Goal: Task Accomplishment & Management: Use online tool/utility

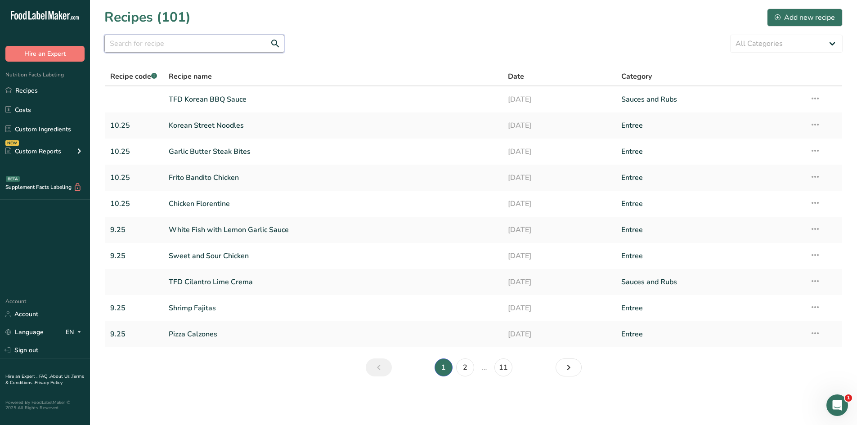
click at [175, 47] on input "text" at bounding box center [194, 44] width 180 height 18
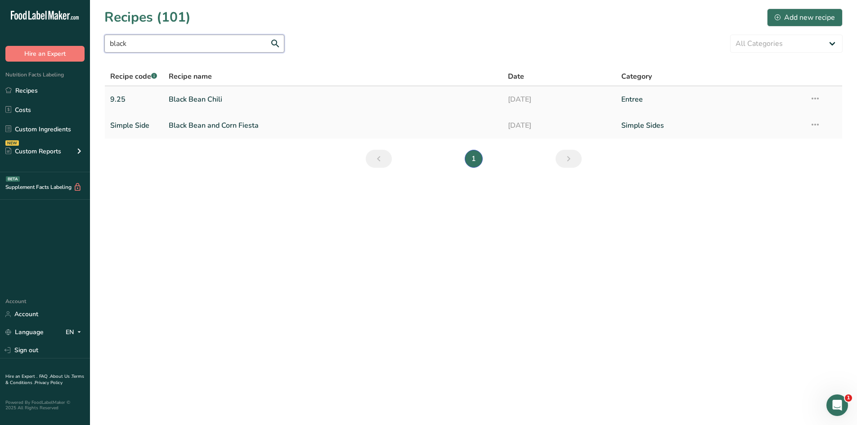
type input "black"
click at [187, 101] on link "Black Bean Chili" at bounding box center [333, 99] width 329 height 19
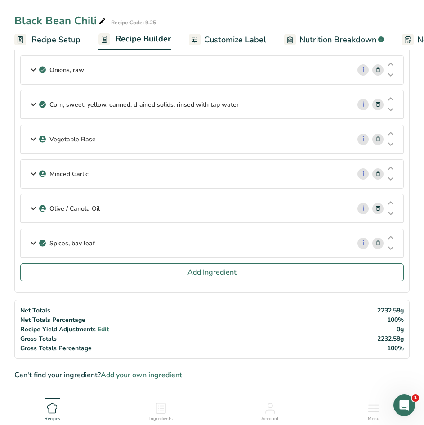
scroll to position [90, 0]
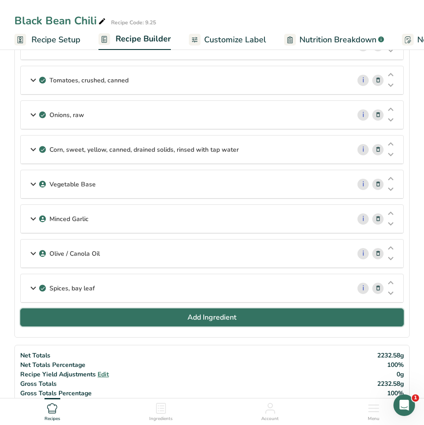
click at [205, 314] on span "Add Ingredient" at bounding box center [212, 317] width 49 height 11
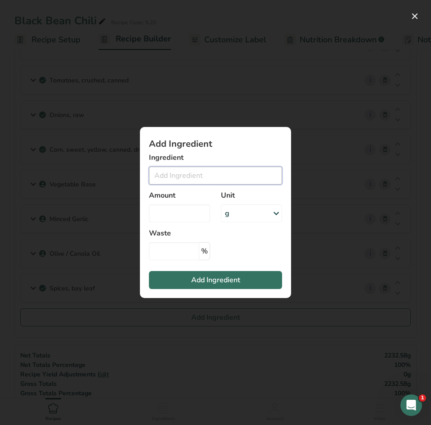
click at [182, 174] on input "Add ingredient modal" at bounding box center [215, 175] width 133 height 18
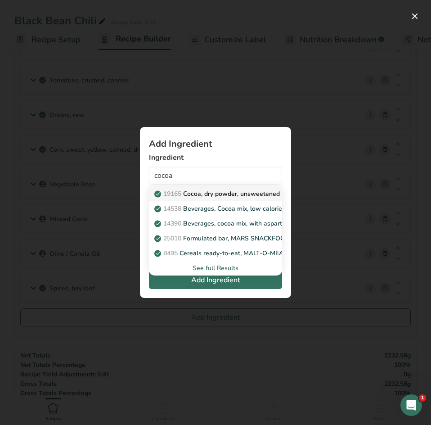
click at [193, 191] on p "19165 Cocoa, dry powder, unsweetened" at bounding box center [218, 193] width 124 height 9
type input "Cocoa, dry powder, unsweetened"
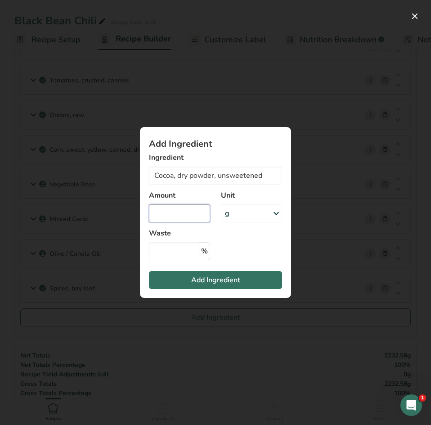
click at [184, 216] on input "Add ingredient modal" at bounding box center [179, 213] width 61 height 18
type input "2"
click at [242, 216] on div "g" at bounding box center [251, 213] width 61 height 18
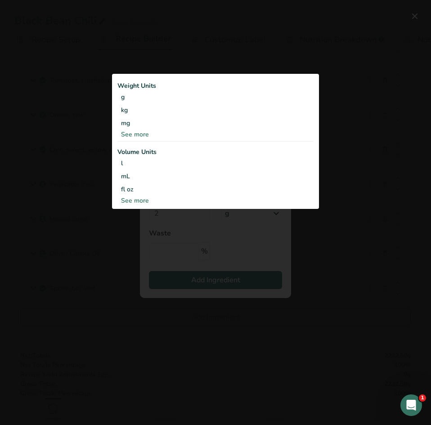
click at [140, 202] on div "See more" at bounding box center [215, 200] width 196 height 9
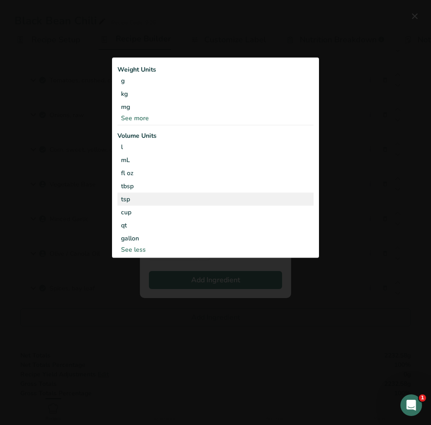
click at [139, 201] on div "tsp" at bounding box center [215, 198] width 189 height 9
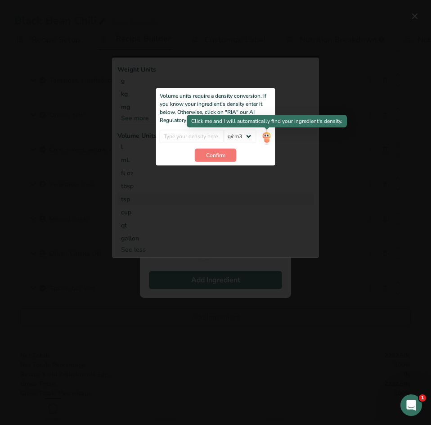
click at [268, 134] on img "Add ingredient modal" at bounding box center [266, 138] width 10 height 16
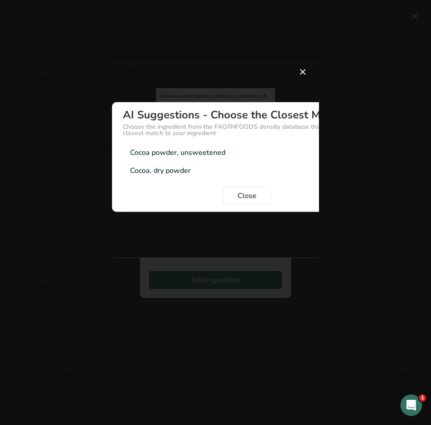
click at [180, 155] on div "Cocoa powder, unsweetened" at bounding box center [177, 152] width 95 height 11
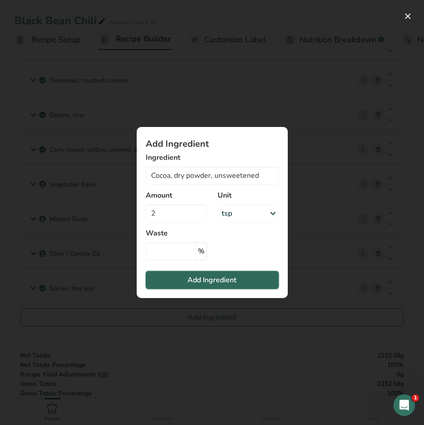
click at [216, 276] on span "Add Ingredient" at bounding box center [212, 279] width 49 height 11
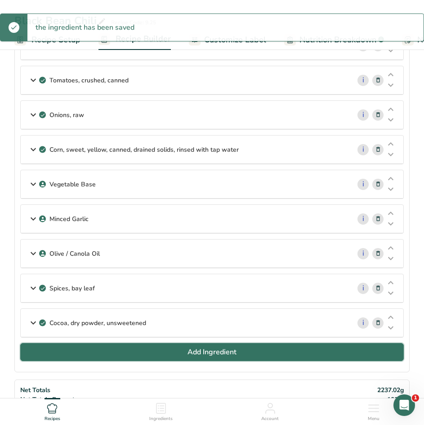
click at [235, 354] on span "Add Ingredient" at bounding box center [212, 351] width 49 height 11
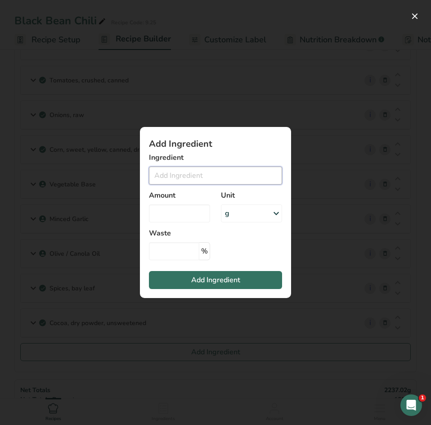
click at [183, 178] on input "Add ingredient modal" at bounding box center [215, 175] width 133 height 18
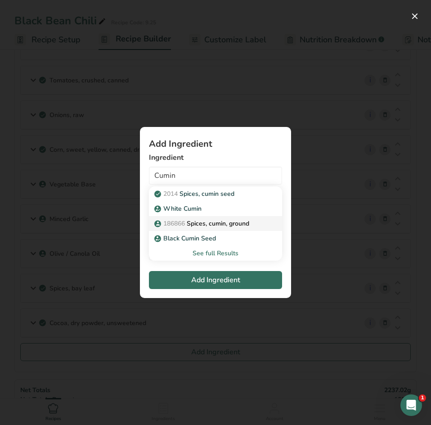
click at [195, 222] on p "186866 Spices, cumin, ground" at bounding box center [202, 223] width 93 height 9
type input "Spices, cumin, ground"
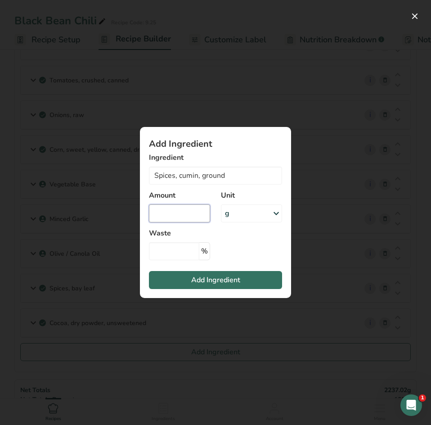
click at [185, 211] on input "Add ingredient modal" at bounding box center [179, 213] width 61 height 18
type input "2"
click at [238, 215] on div "g" at bounding box center [251, 213] width 61 height 18
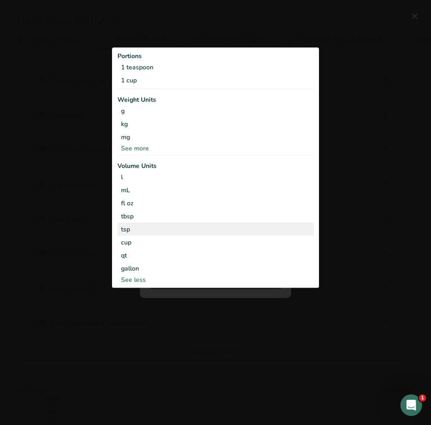
click at [233, 227] on div "tsp" at bounding box center [215, 228] width 189 height 9
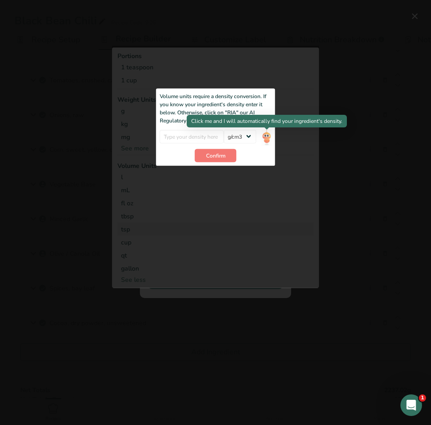
click at [269, 136] on img "Add ingredient modal" at bounding box center [266, 138] width 10 height 16
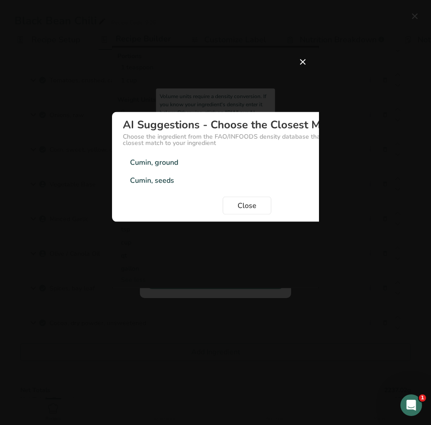
click at [175, 162] on div "Cumin, ground" at bounding box center [154, 162] width 48 height 11
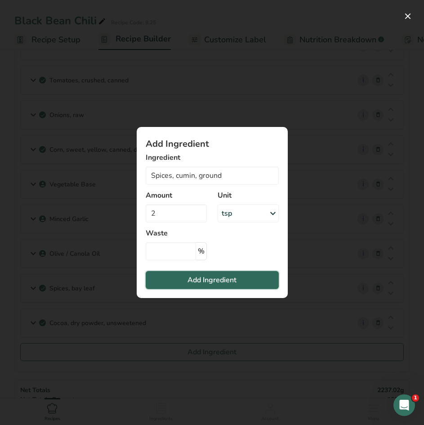
click at [220, 277] on span "Add Ingredient" at bounding box center [212, 279] width 49 height 11
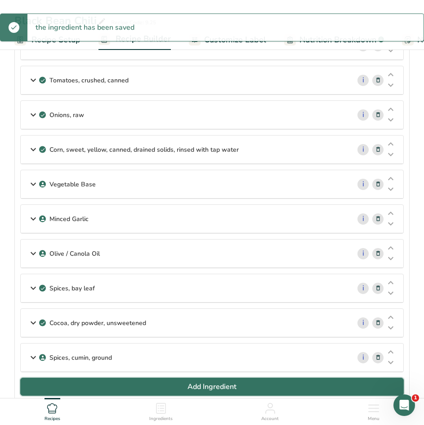
click at [211, 389] on span "Add Ingredient" at bounding box center [212, 386] width 49 height 11
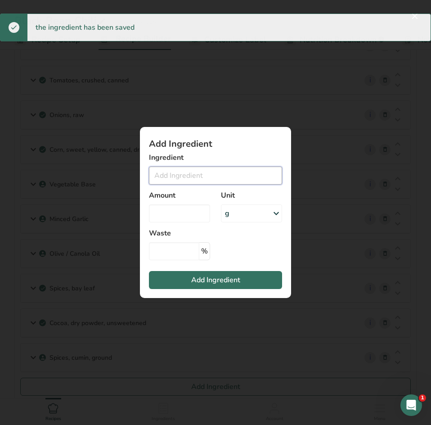
click at [172, 173] on input "Add ingredient modal" at bounding box center [215, 175] width 133 height 18
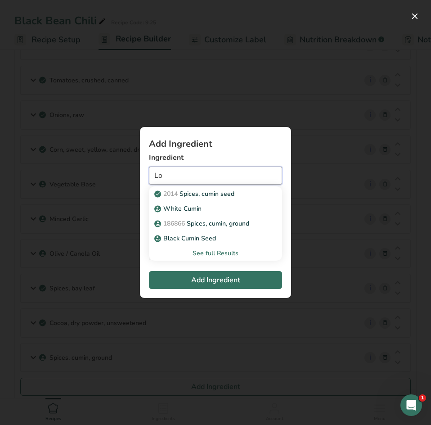
type input "L"
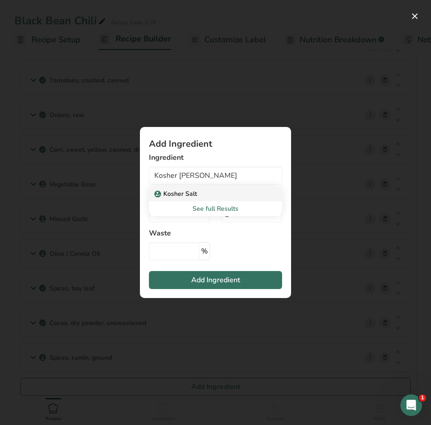
click at [175, 193] on p "Kosher Salt" at bounding box center [176, 193] width 41 height 9
type input "Kosher Salt"
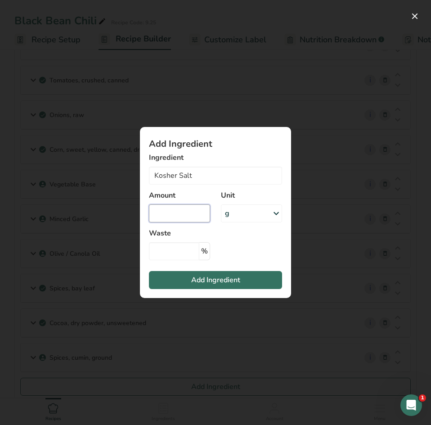
click at [175, 213] on input "Add ingredient modal" at bounding box center [179, 213] width 61 height 18
type input "1"
click at [235, 215] on div "g" at bounding box center [251, 213] width 61 height 18
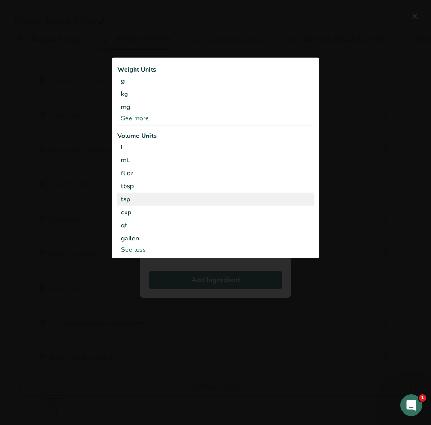
click at [219, 205] on div "tsp Volume units require a density conversion. If you know your ingredient's de…" at bounding box center [215, 198] width 196 height 13
click at [221, 199] on div "tsp" at bounding box center [215, 198] width 189 height 9
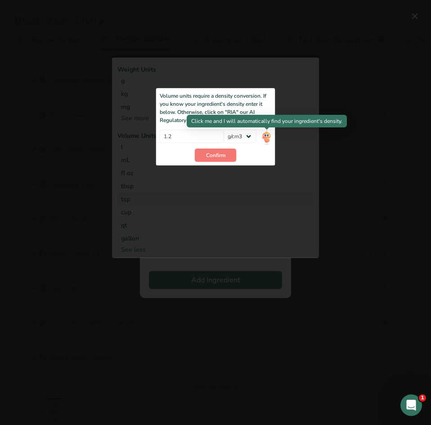
click at [270, 136] on img "Add ingredient modal" at bounding box center [266, 138] width 10 height 16
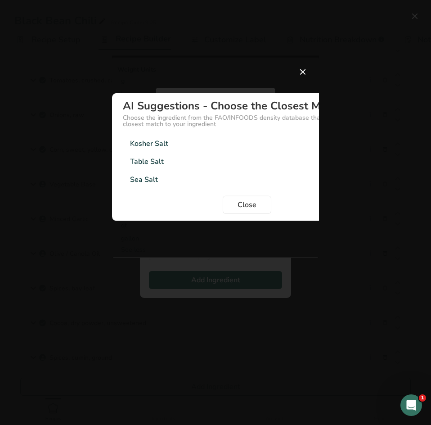
click at [267, 137] on div "Kosher Salt 1.2g/cm3" at bounding box center [247, 143] width 248 height 18
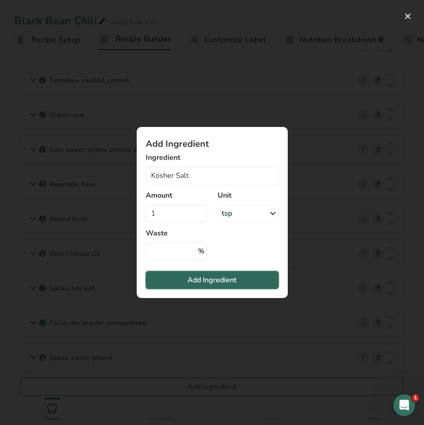
click at [241, 282] on button "Add Ingredient" at bounding box center [212, 280] width 133 height 18
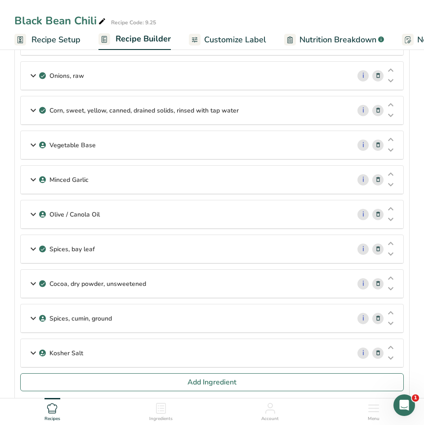
scroll to position [180, 0]
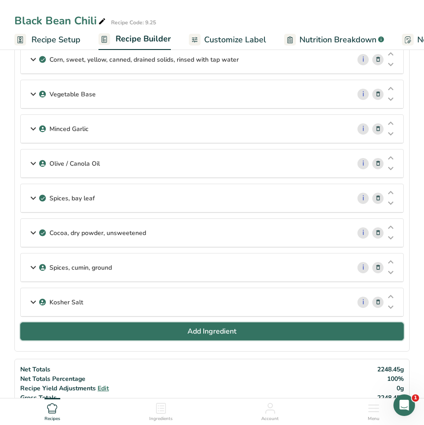
click at [198, 333] on span "Add Ingredient" at bounding box center [212, 331] width 49 height 11
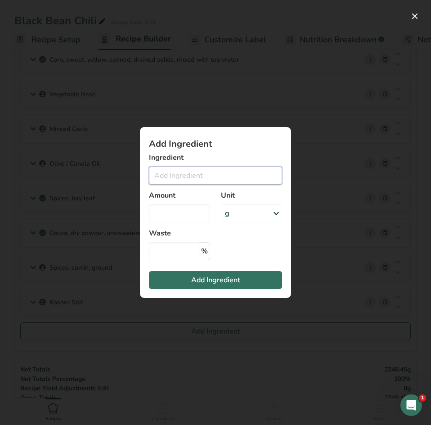
click at [196, 176] on input "Add ingredient modal" at bounding box center [215, 175] width 133 height 18
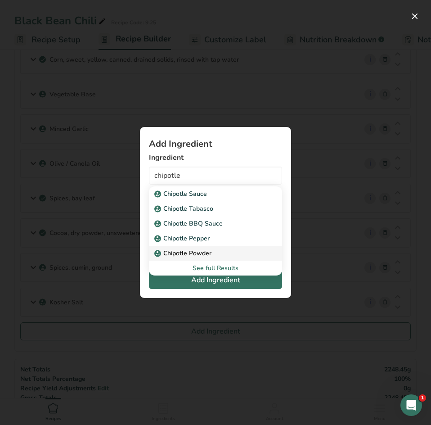
click at [192, 250] on p "Chipotle Powder" at bounding box center [183, 252] width 55 height 9
type input "Chipotle Powder"
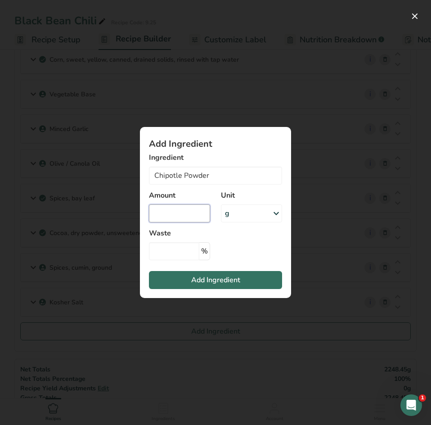
click at [173, 213] on input "Add ingredient modal" at bounding box center [179, 213] width 61 height 18
type input "0"
type input "0.5"
click at [238, 215] on div "g" at bounding box center [251, 213] width 61 height 18
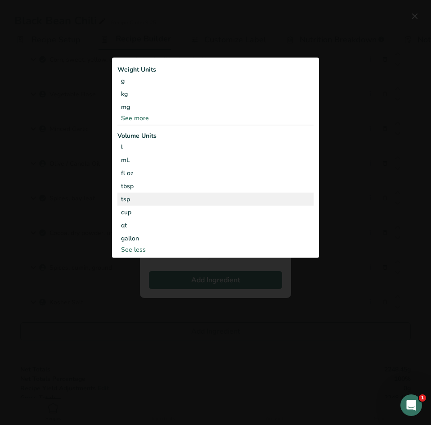
click at [152, 200] on div "tsp" at bounding box center [215, 198] width 189 height 9
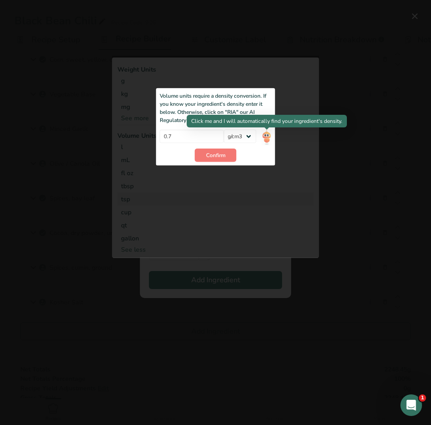
click at [263, 135] on img "Add ingredient modal" at bounding box center [266, 138] width 10 height 16
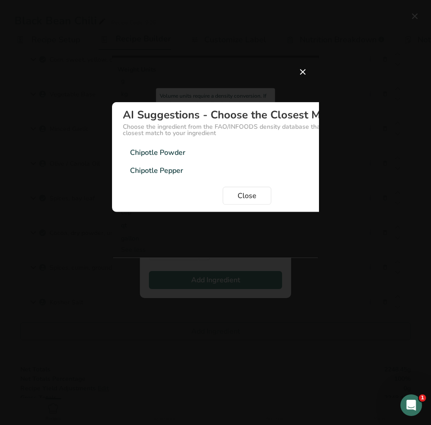
click at [175, 150] on div "Chipotle Powder" at bounding box center [157, 152] width 55 height 11
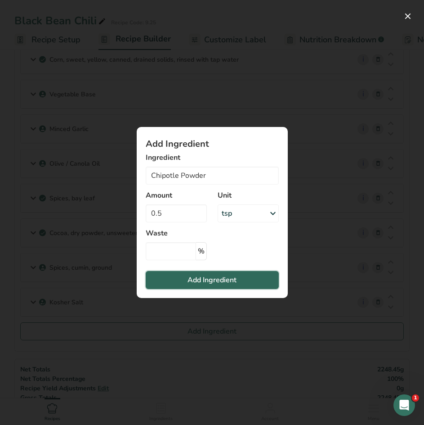
click at [211, 281] on span "Add Ingredient" at bounding box center [212, 279] width 49 height 11
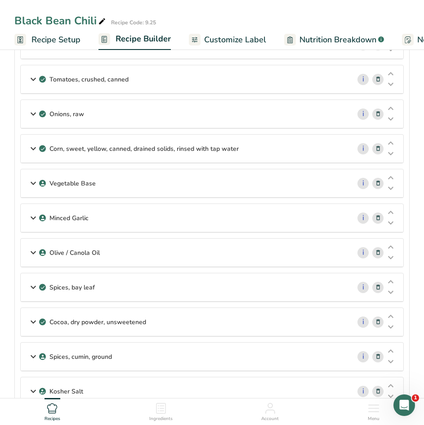
scroll to position [0, 0]
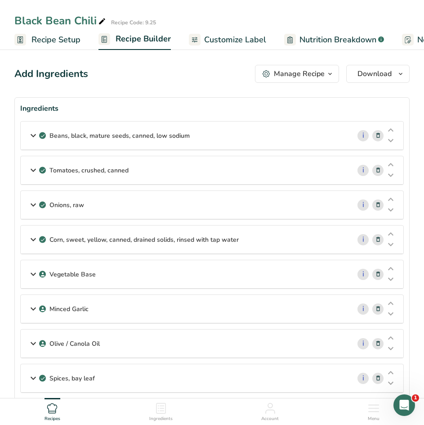
click at [238, 39] on span "Customize Label" at bounding box center [235, 40] width 62 height 12
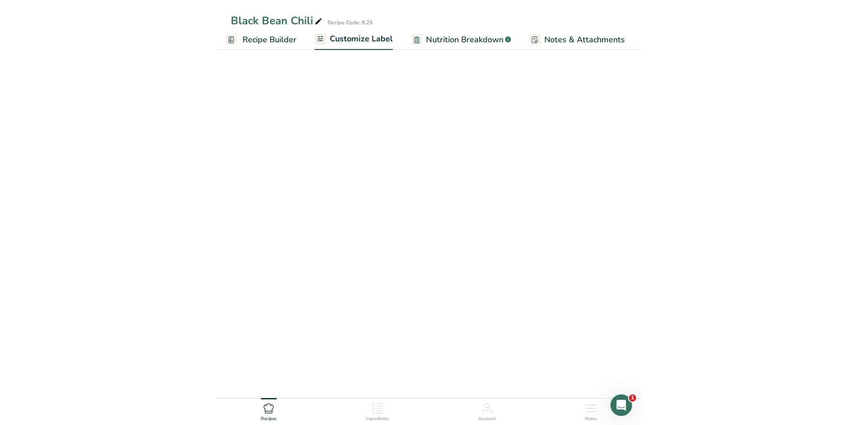
scroll to position [0, 175]
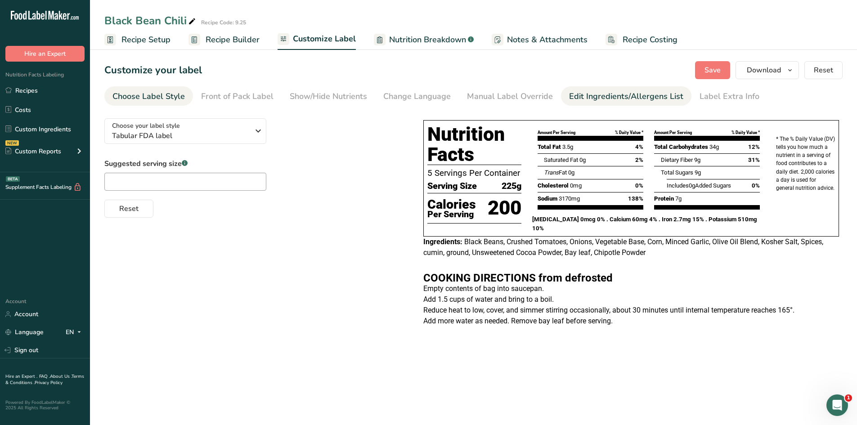
drag, startPoint x: 632, startPoint y: 93, endPoint x: 640, endPoint y: 87, distance: 10.0
click at [635, 90] on link "Edit Ingredients/Allergens List" at bounding box center [626, 96] width 114 height 20
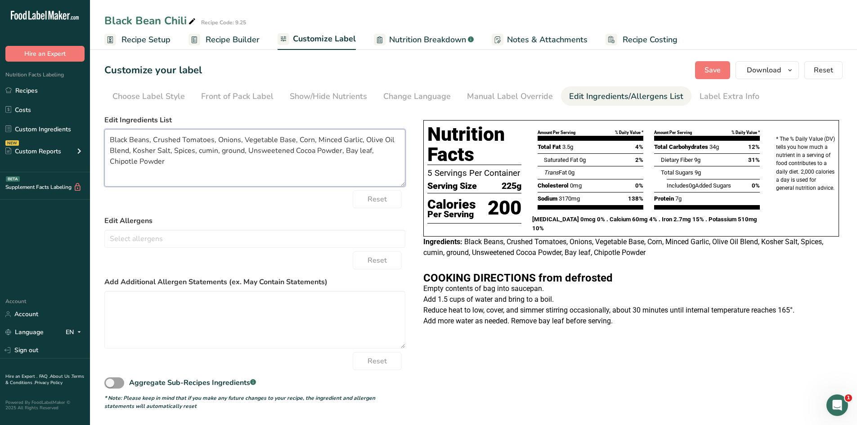
click at [182, 139] on textarea "Black Beans, Crushed Tomatoes, Onions, Vegetable Base, Corn, Minced Garlic, Oli…" at bounding box center [254, 158] width 301 height 58
click at [313, 138] on textarea "Black Beans, Tomatoes, Onions, Vegetable Base, Corn, Minced Garlic, Olive Oil B…" at bounding box center [254, 158] width 301 height 58
click at [153, 152] on textarea "Black Beans, Tomatoes, Onions, Vegetable Base, Corn, Garlic, Olive Oil Blend, K…" at bounding box center [254, 158] width 301 height 58
drag, startPoint x: 145, startPoint y: 151, endPoint x: 437, endPoint y: 157, distance: 291.5
click at [437, 157] on div "Choose your label style Tabular FDA label USA (FDA) Standard FDA label Tabular …" at bounding box center [473, 260] width 738 height 299
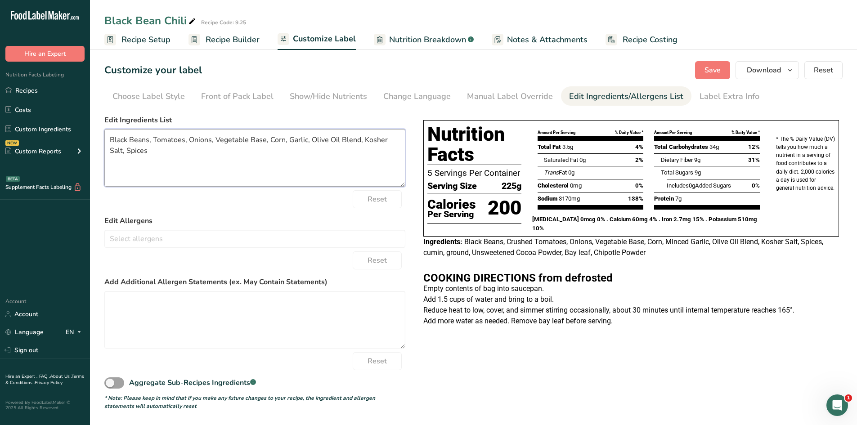
click at [127, 149] on textarea "Black Beans, Tomatoes, Onions, Vegetable Base, Corn, Garlic, Olive Oil Blend, K…" at bounding box center [254, 158] width 301 height 58
type textarea "Black Beans, Tomatoes, Onions, Vegetable Base, Corn, Garlic, Olive Oil Blend, K…"
click at [705, 75] on button "Save" at bounding box center [712, 70] width 35 height 18
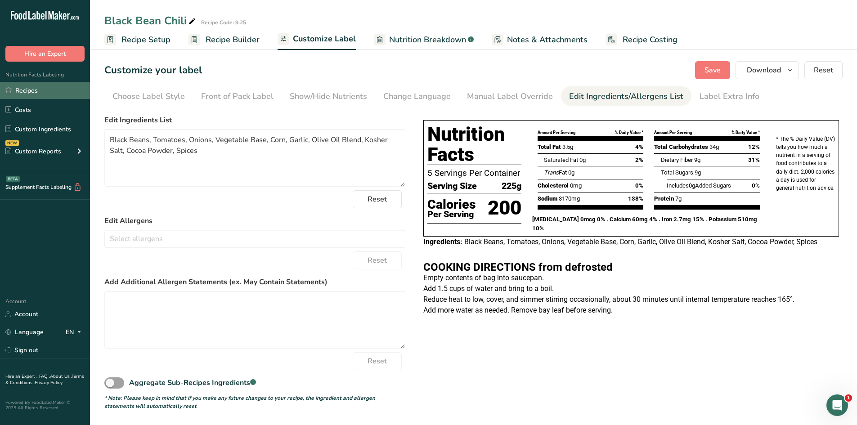
click at [41, 85] on link "Recipes" at bounding box center [45, 90] width 90 height 17
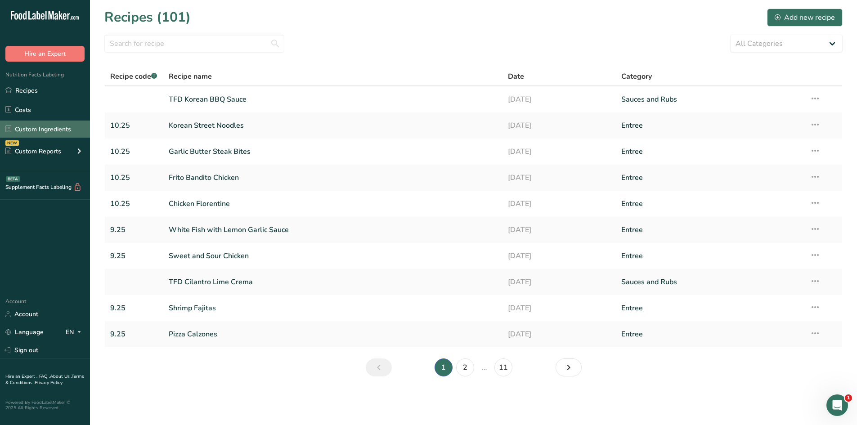
click at [53, 129] on link "Custom Ingredients" at bounding box center [45, 129] width 90 height 17
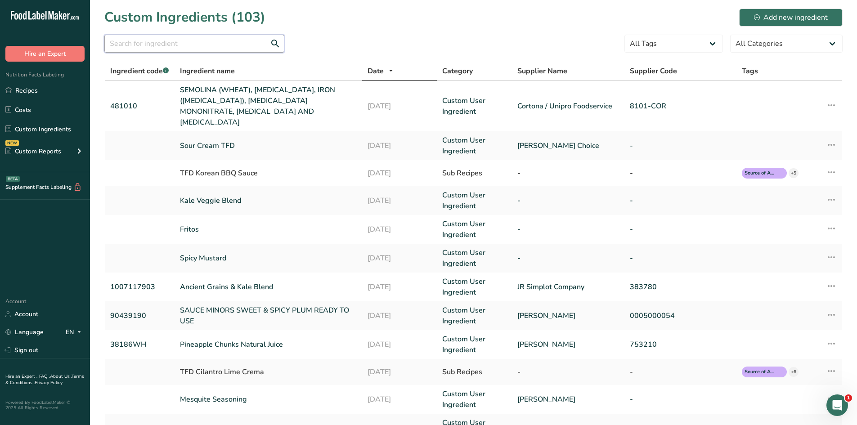
click at [175, 44] on input "text" at bounding box center [194, 44] width 180 height 18
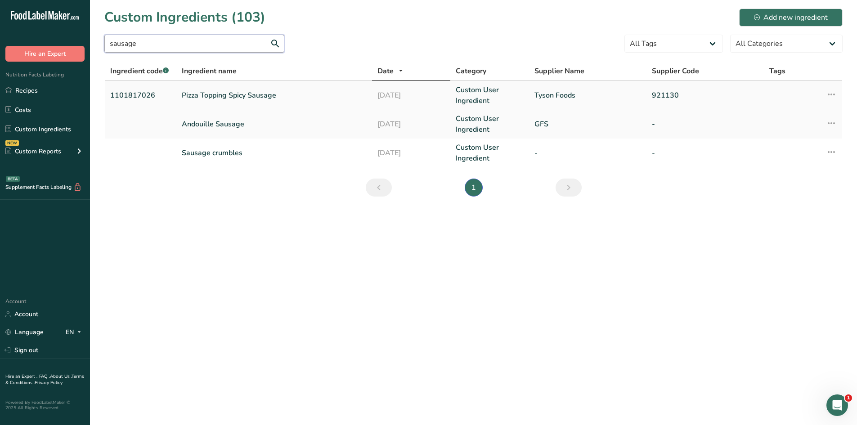
type input "sausage"
click at [238, 97] on link "Pizza Topping Spicy Sausage" at bounding box center [274, 95] width 185 height 11
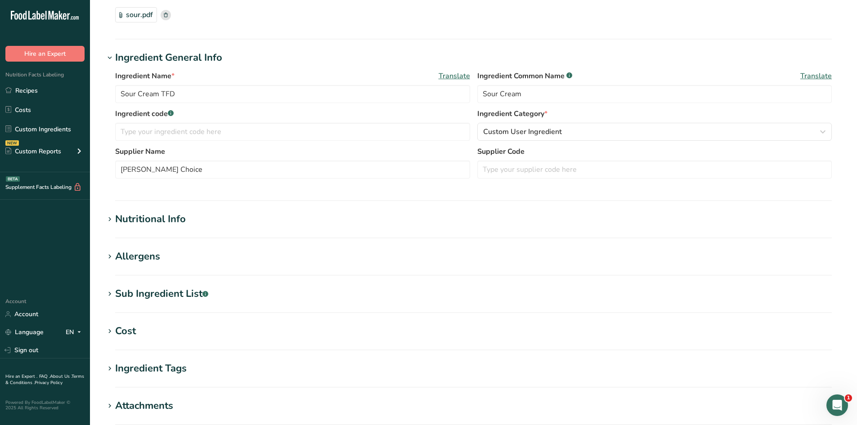
scroll to position [221, 0]
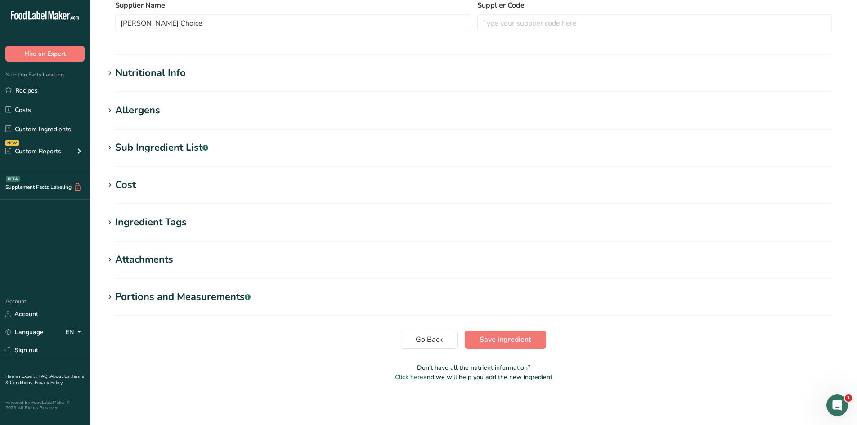
type input "Pizza Topping Spicy Sausage"
type input "Pork Sausage Pizza Topping"
type input "1101817026"
type input "Tyson Foods"
type input "921130"
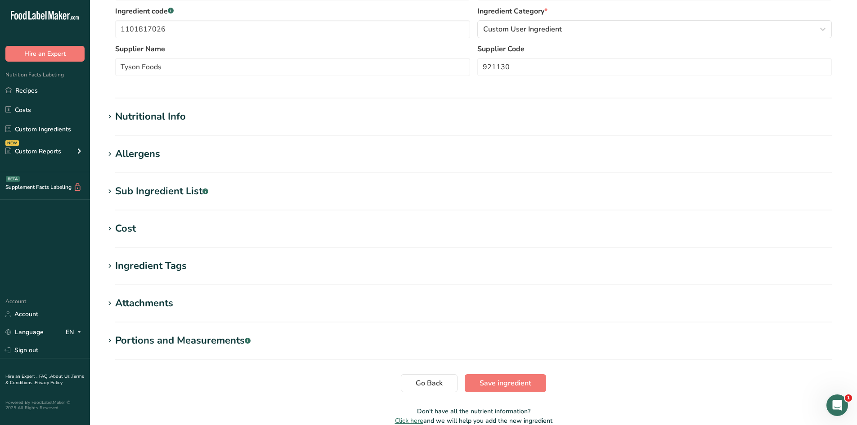
scroll to position [264, 0]
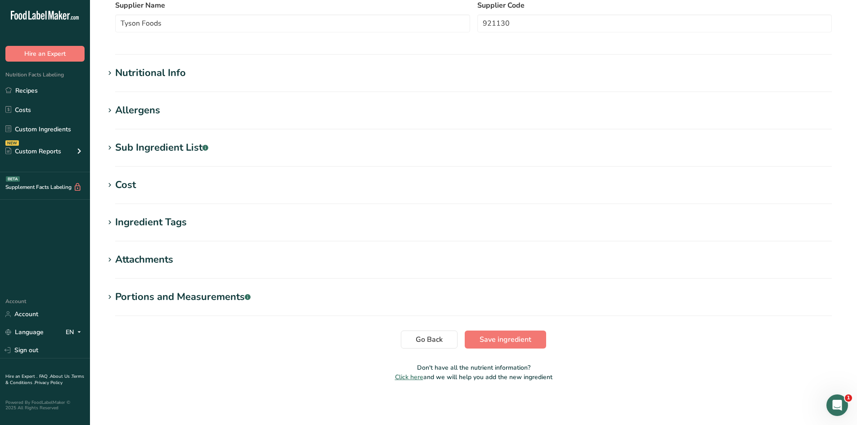
click at [115, 104] on h1 "Allergens" at bounding box center [473, 110] width 738 height 15
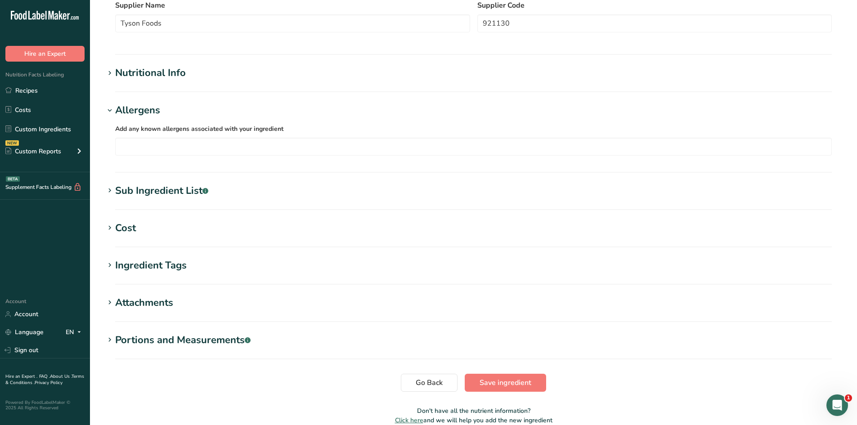
scroll to position [85, 0]
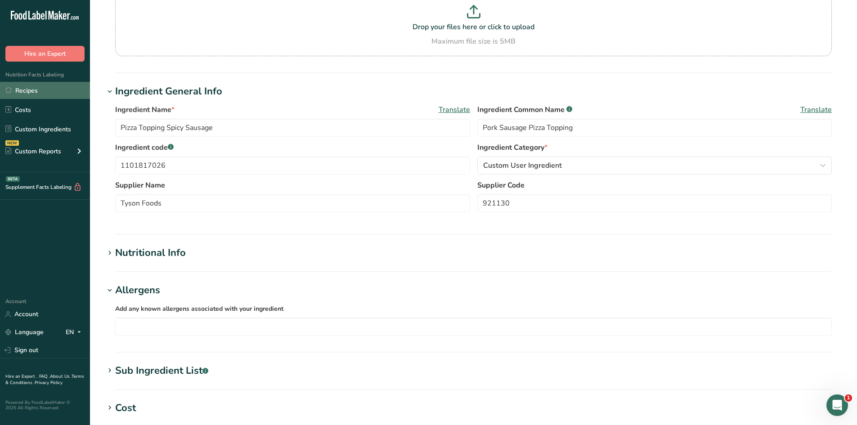
click at [22, 89] on link "Recipes" at bounding box center [45, 90] width 90 height 17
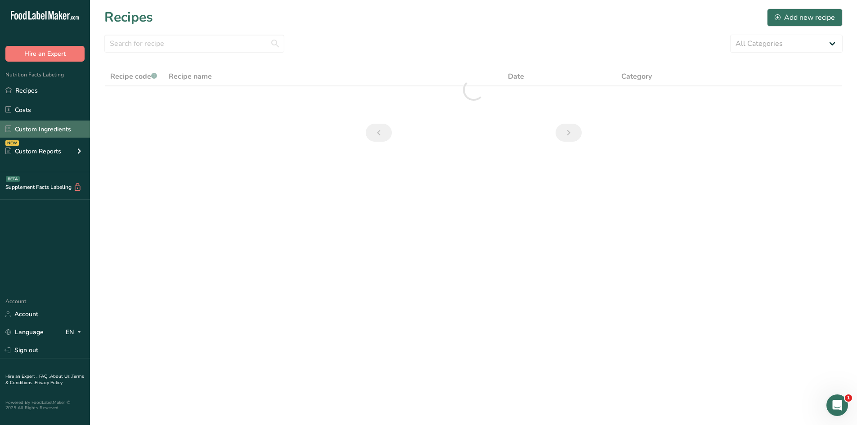
click at [40, 130] on link "Custom Ingredients" at bounding box center [45, 129] width 90 height 17
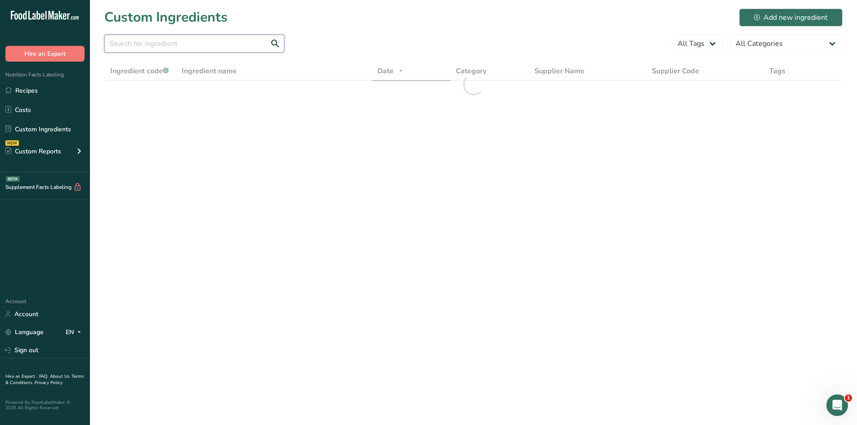
click at [166, 43] on input "text" at bounding box center [194, 44] width 180 height 18
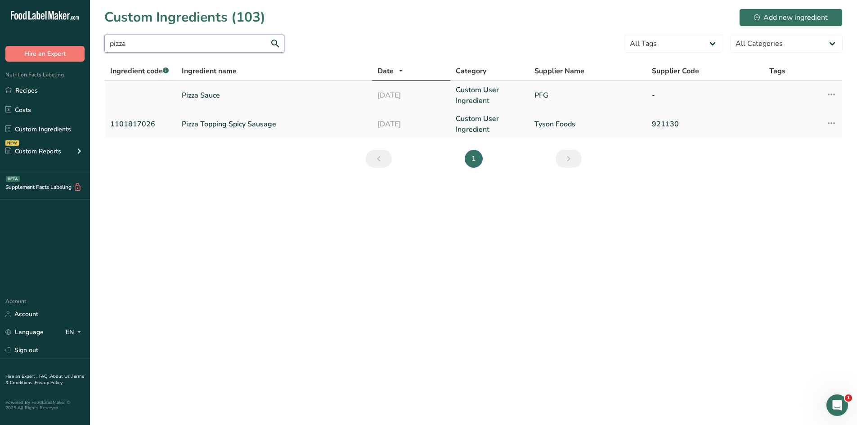
type input "pizza"
click at [200, 93] on link "Pizza Sauce" at bounding box center [274, 95] width 185 height 11
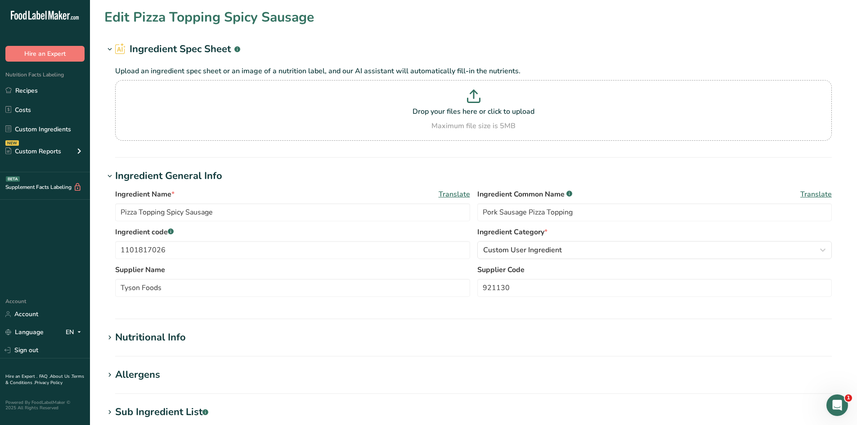
type input "Pizza Sauce"
type input "PFG"
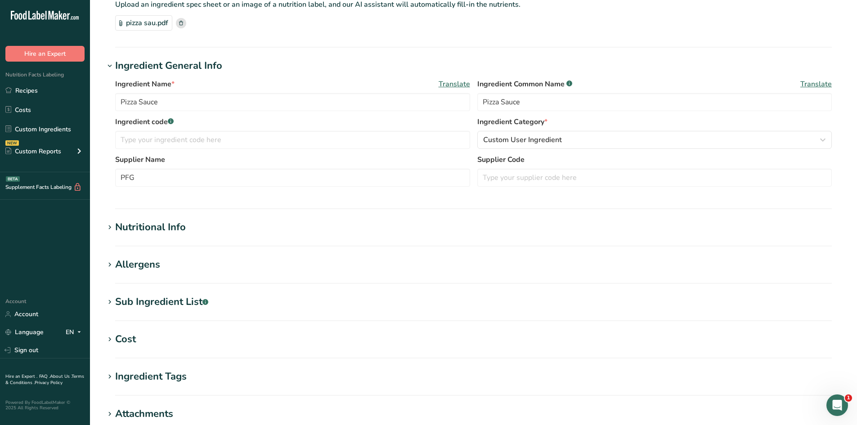
scroll to position [90, 0]
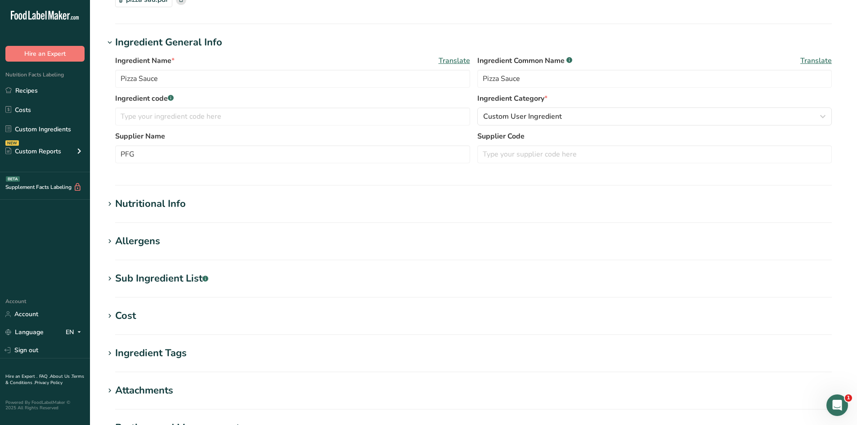
click at [111, 239] on icon at bounding box center [110, 241] width 8 height 13
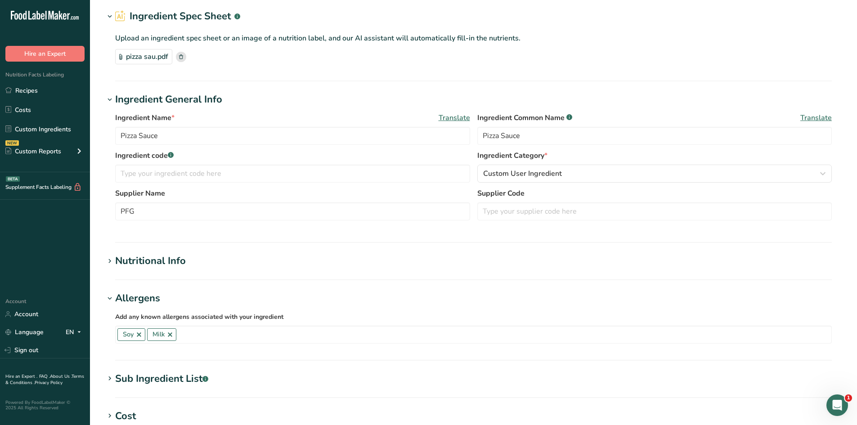
scroll to position [0, 0]
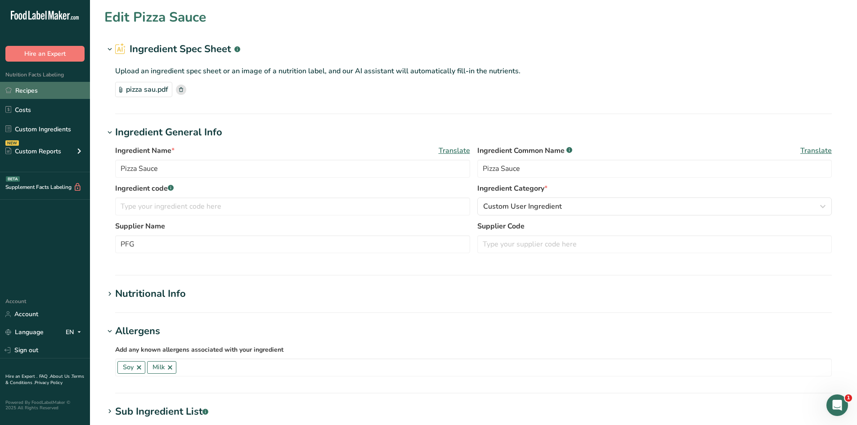
click at [27, 90] on link "Recipes" at bounding box center [45, 90] width 90 height 17
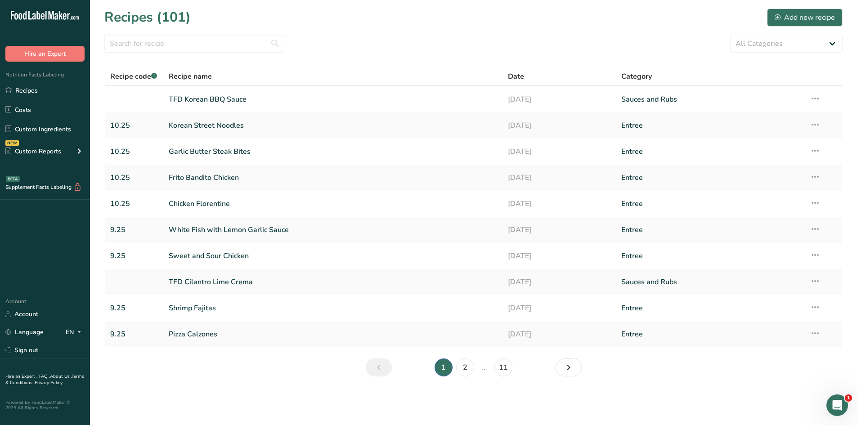
click at [144, 79] on span "Recipe code .a-a{fill:#347362;}.b-a{fill:#fff;}" at bounding box center [133, 77] width 47 height 10
click at [763, 44] on select "All Categories Baked Goods [GEOGRAPHIC_DATA] Confectionery Cooked Meals, Salads…" at bounding box center [786, 44] width 112 height 18
click at [217, 45] on input "text" at bounding box center [194, 44] width 180 height 18
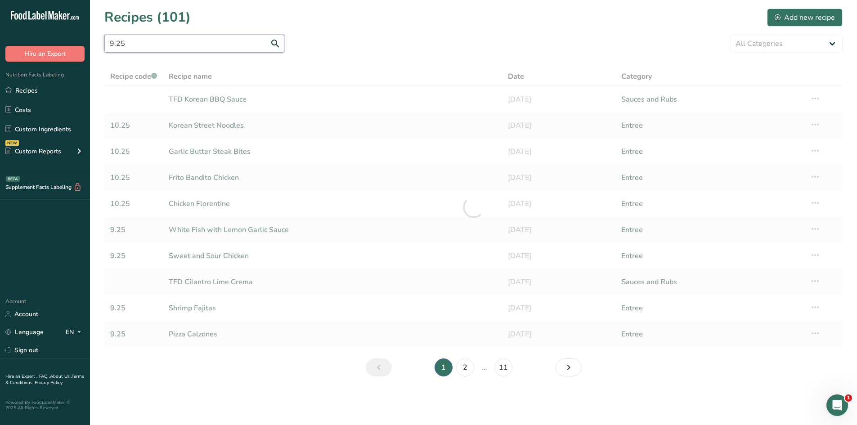
type input "9.25"
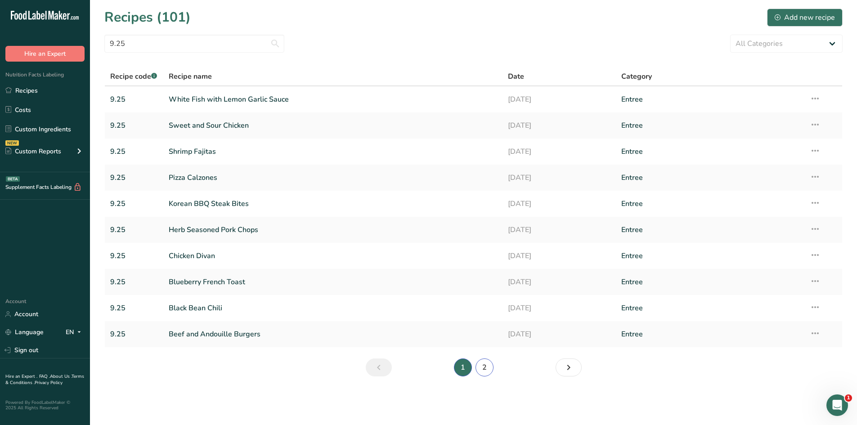
click at [483, 371] on link "2" at bounding box center [484, 367] width 18 height 18
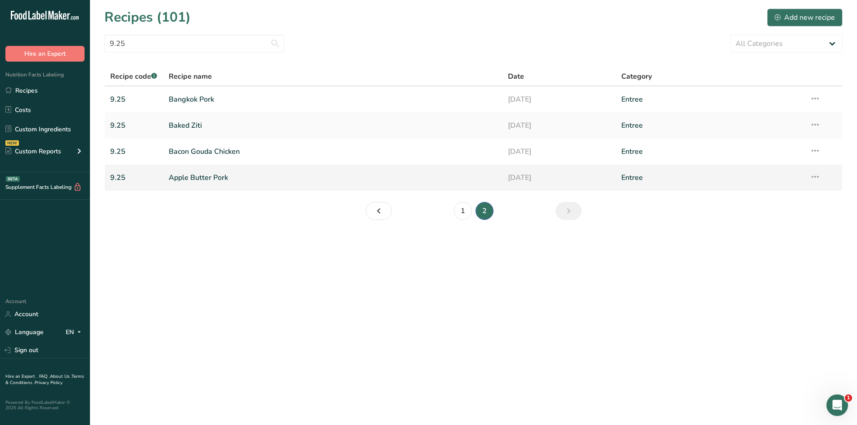
click at [195, 182] on link "Apple Butter Pork" at bounding box center [333, 177] width 329 height 19
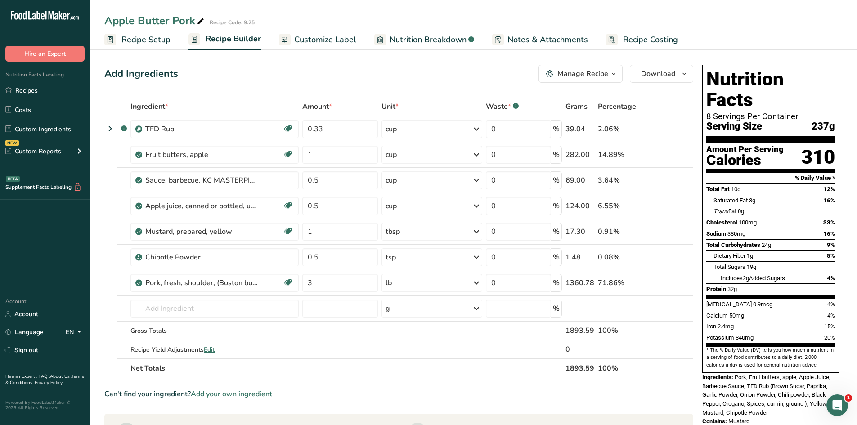
click at [307, 44] on span "Customize Label" at bounding box center [325, 40] width 62 height 12
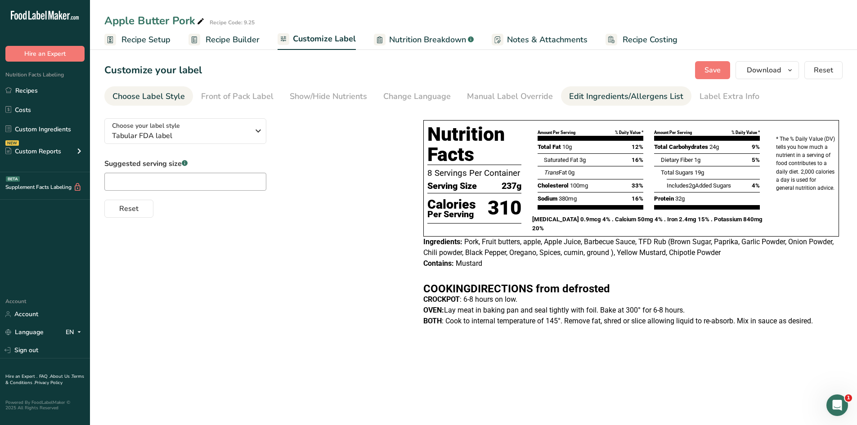
click at [615, 93] on div "Edit Ingredients/Allergens List" at bounding box center [626, 96] width 114 height 12
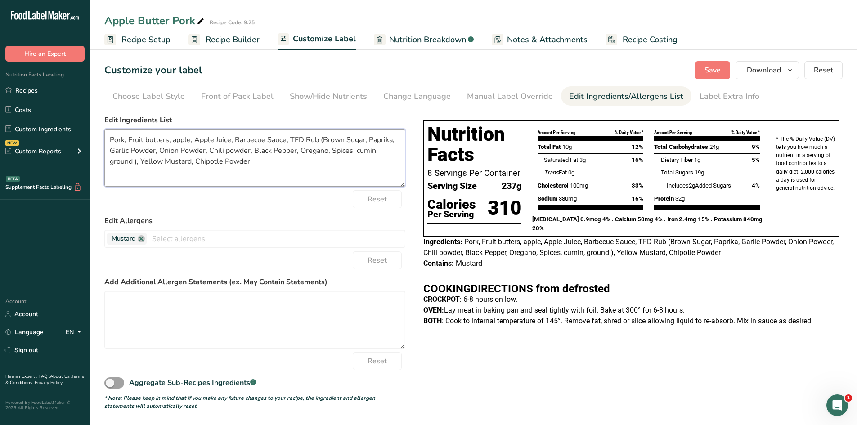
drag, startPoint x: 173, startPoint y: 139, endPoint x: 127, endPoint y: 140, distance: 45.4
click at [127, 140] on textarea "Pork, Fruit butters, apple, Apple Juice, Barbecue Sauce, TFD Rub (Brown Sugar, …" at bounding box center [254, 158] width 301 height 58
click at [146, 140] on textarea "Pork, Apple, Apple Juice, Barbecue Sauce, TFD Rub (Brown Sugar, Paprika, Garlic…" at bounding box center [254, 158] width 301 height 58
click at [297, 140] on textarea "Pork, Apple Butter, Apple Juice, Barbecue Sauce, TFD Rub (Brown Sugar, Paprika,…" at bounding box center [254, 158] width 301 height 58
drag, startPoint x: 296, startPoint y: 139, endPoint x: 302, endPoint y: 158, distance: 19.8
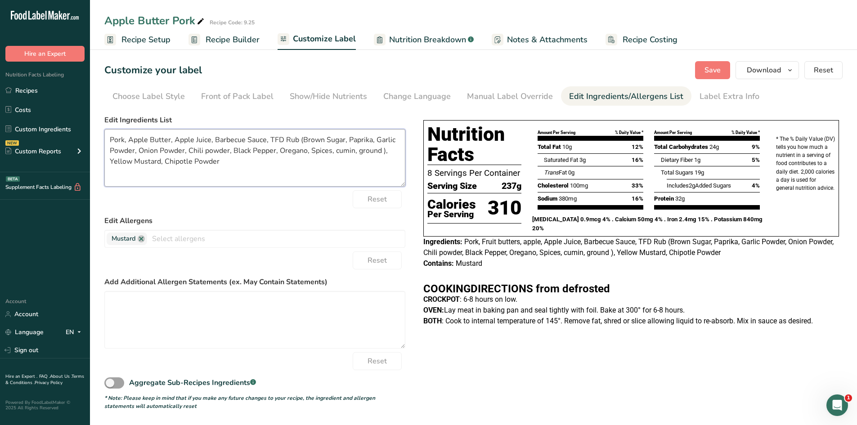
click at [302, 158] on textarea "Pork, Apple Butter, Apple Juice, Barbecue Sauce, TFD Rub (Brown Sugar, Paprika,…" at bounding box center [254, 158] width 301 height 58
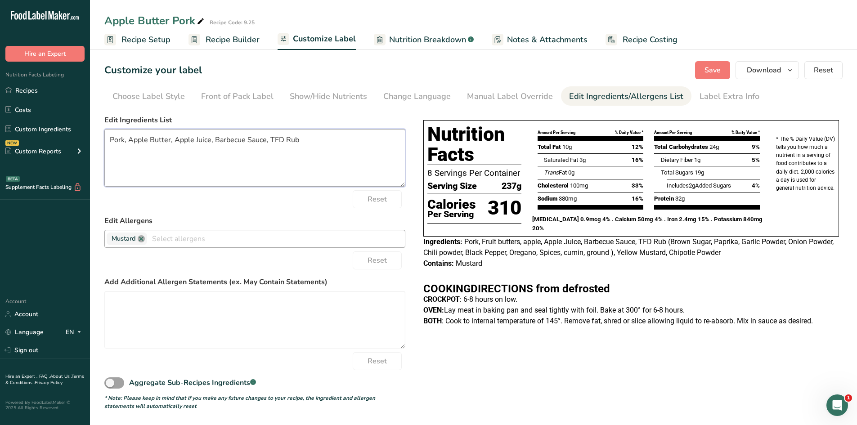
type textarea "Pork, Apple Butter, Apple Juice, Barbecue Sauce, TFD Rub"
click at [139, 240] on link at bounding box center [141, 238] width 7 height 7
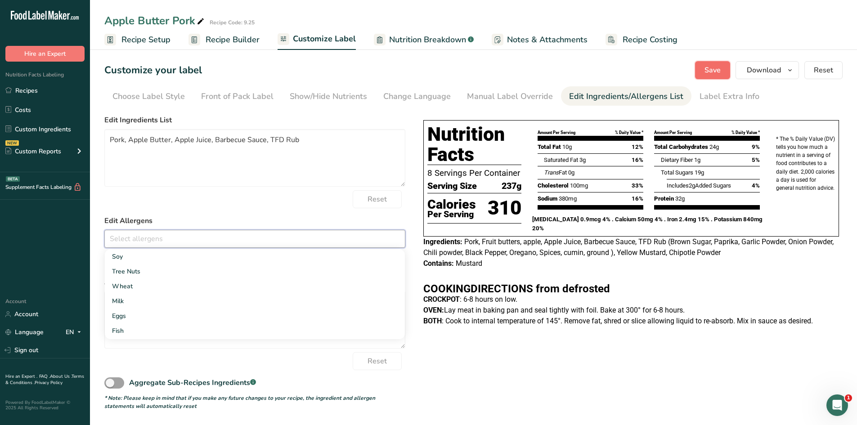
click at [710, 76] on button "Save" at bounding box center [712, 70] width 35 height 18
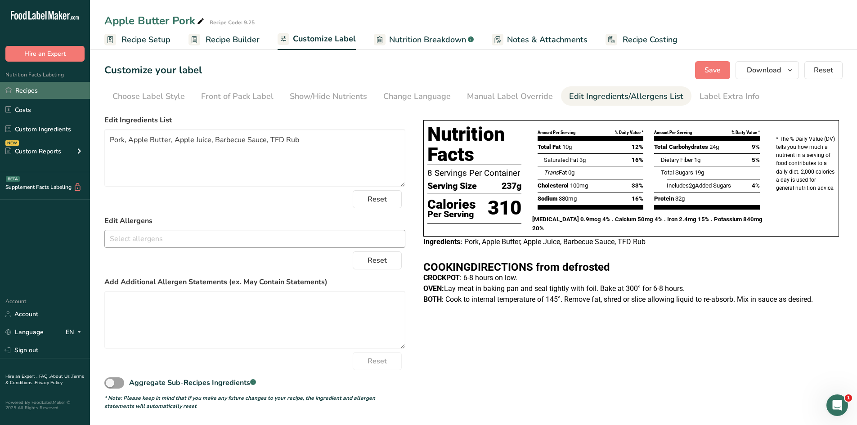
click at [35, 86] on link "Recipes" at bounding box center [45, 90] width 90 height 17
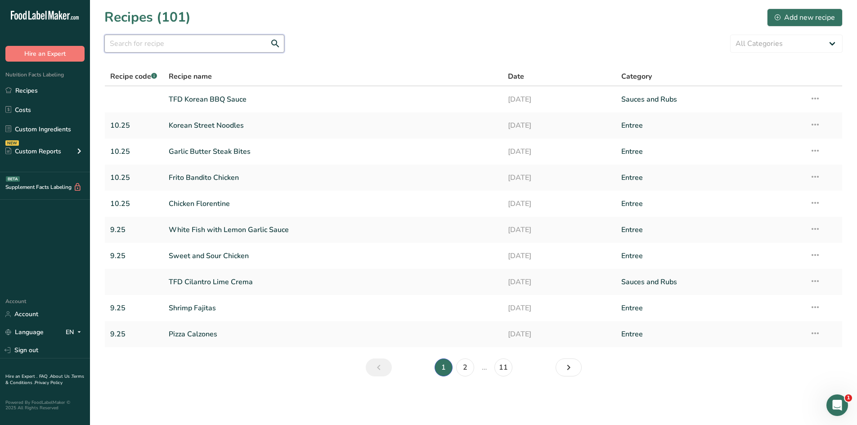
click at [136, 44] on input "text" at bounding box center [194, 44] width 180 height 18
type input "9.25"
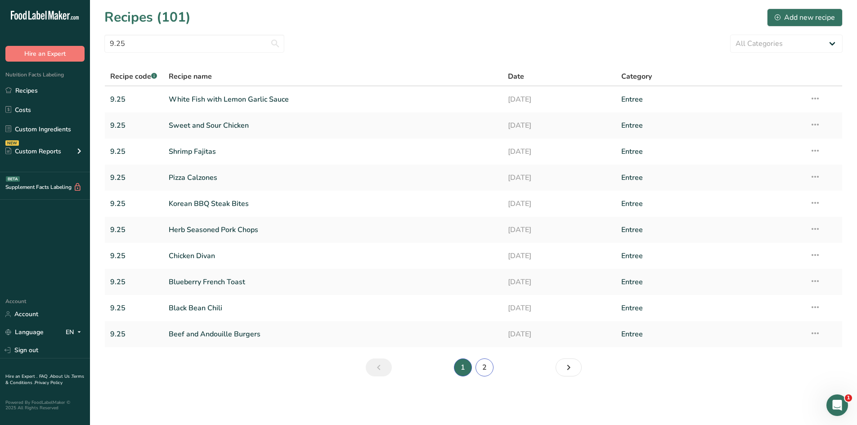
click at [476, 370] on link "2" at bounding box center [484, 367] width 18 height 18
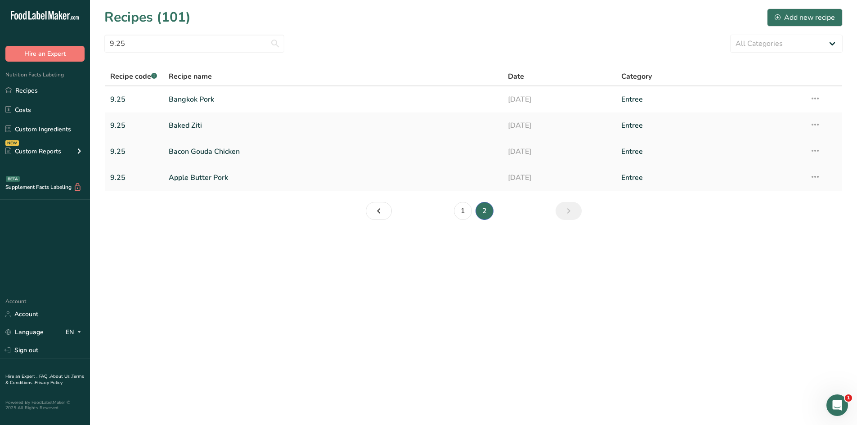
click at [213, 153] on link "Bacon Gouda Chicken" at bounding box center [333, 151] width 329 height 19
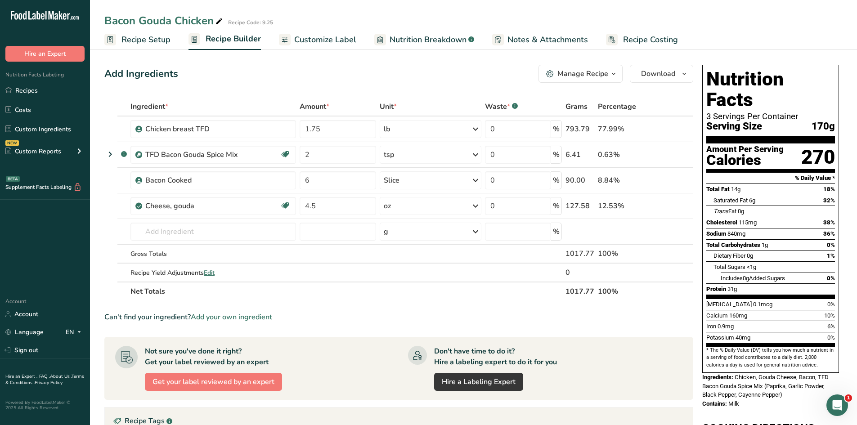
click at [340, 38] on span "Customize Label" at bounding box center [325, 40] width 62 height 12
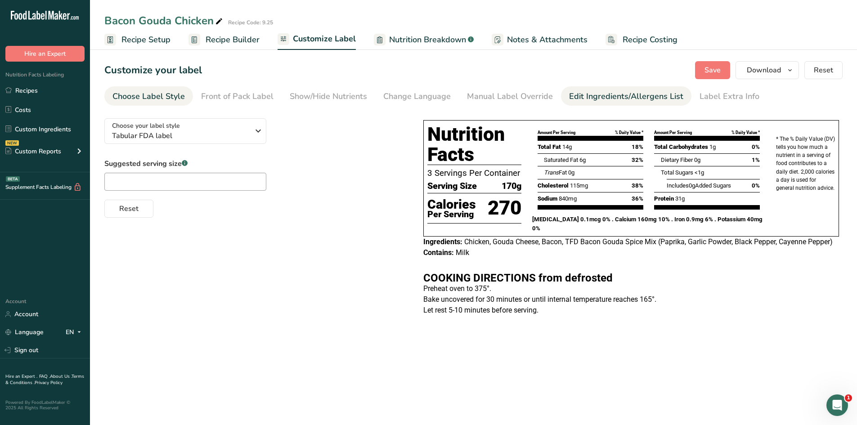
drag, startPoint x: 611, startPoint y: 93, endPoint x: 616, endPoint y: 89, distance: 5.9
click at [611, 93] on div "Edit Ingredients/Allergens List" at bounding box center [626, 96] width 114 height 12
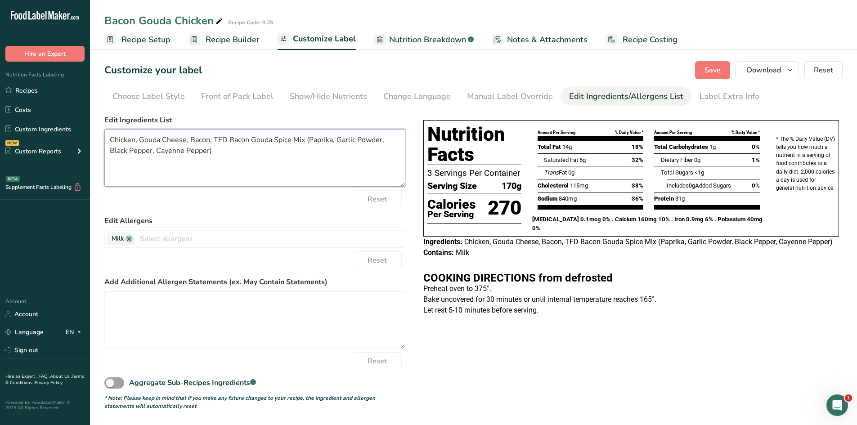
drag, startPoint x: 306, startPoint y: 139, endPoint x: 313, endPoint y: 159, distance: 21.5
click at [313, 159] on textarea "Chicken, Gouda Cheese, Bacon, TFD Bacon Gouda Spice Mix (Paprika, Garlic Powder…" at bounding box center [254, 158] width 301 height 58
click at [719, 71] on span "Save" at bounding box center [712, 70] width 16 height 11
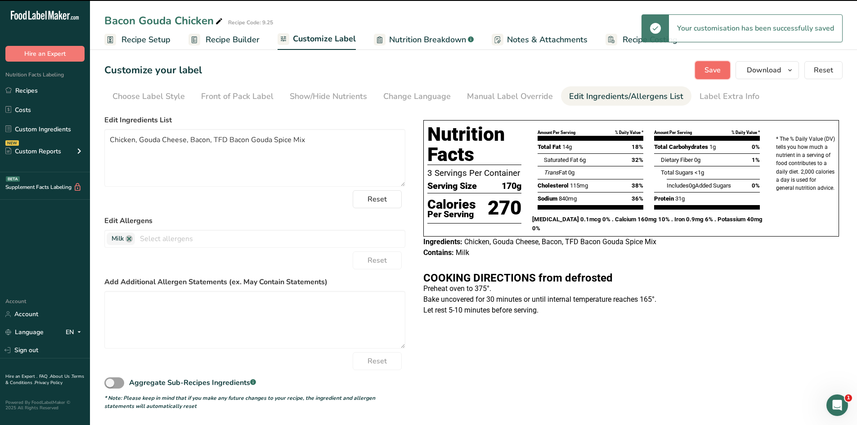
type textarea "Chicken, Gouda Cheese, Bacon, TFD Bacon Gouda Spice Mix"
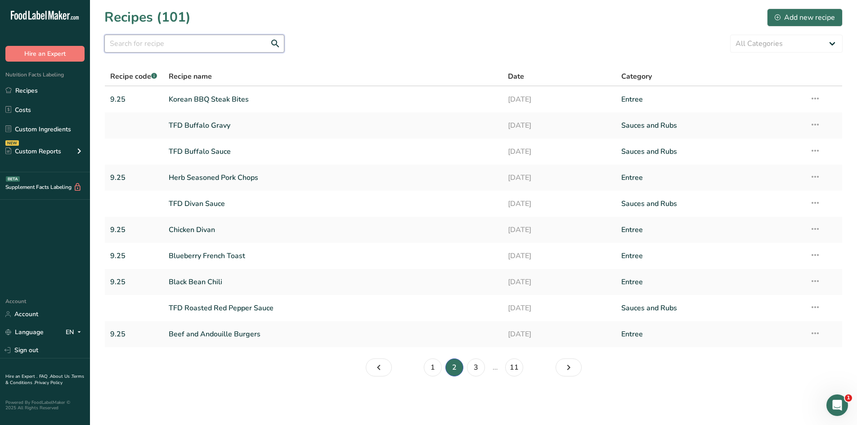
click at [175, 44] on input "text" at bounding box center [194, 44] width 180 height 18
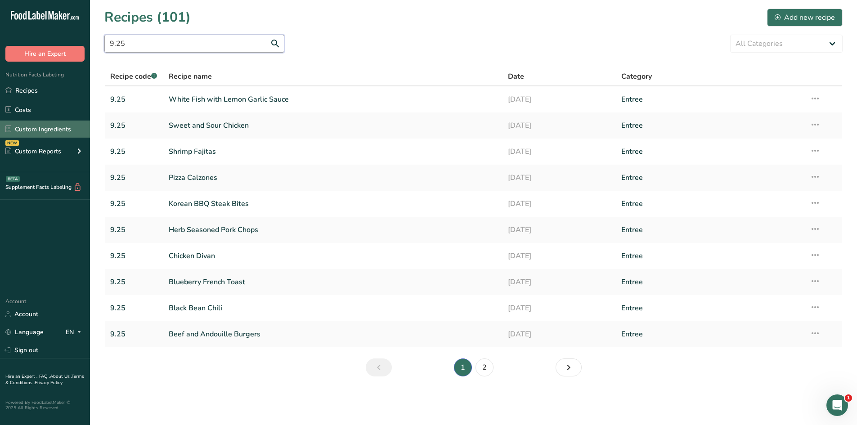
type input "9.25"
click at [40, 130] on link "Custom Ingredients" at bounding box center [45, 129] width 90 height 17
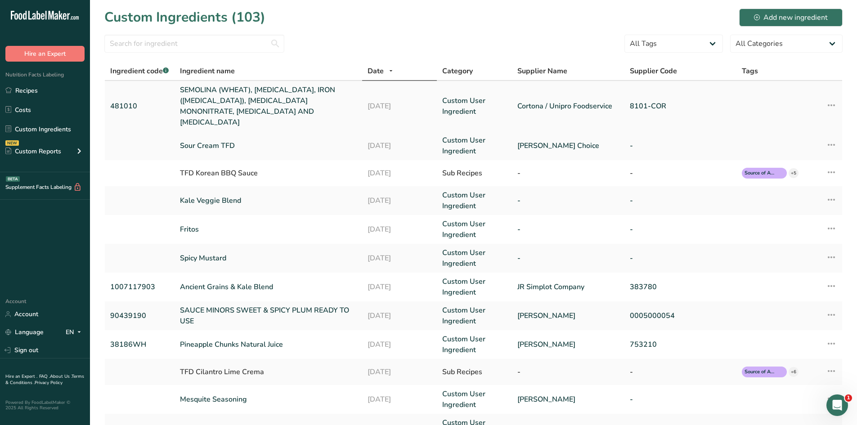
click at [251, 94] on link "SEMOLINA (WHEAT), [MEDICAL_DATA], IRON ([MEDICAL_DATA]), [MEDICAL_DATA] MONONIT…" at bounding box center [268, 106] width 176 height 43
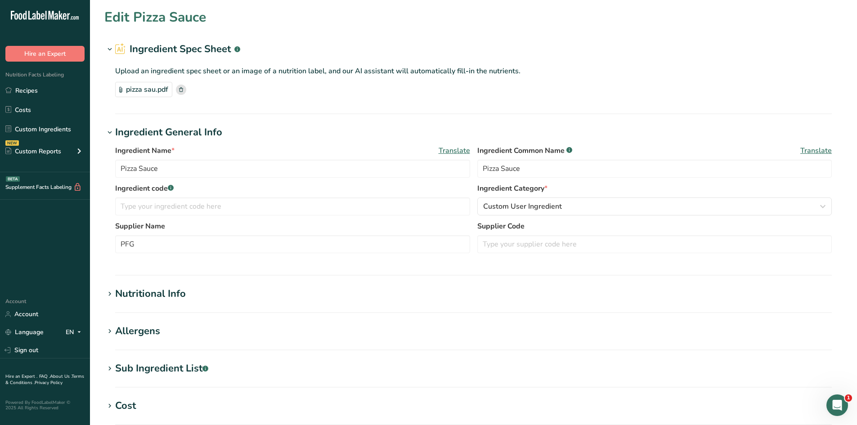
type input "SEMOLINA (WHEAT), [MEDICAL_DATA], IRON ([MEDICAL_DATA]), [MEDICAL_DATA] MONONIT…"
type input "Ziti Pasta"
type input "481010"
type input "Cortona / Unipro Foodservice"
type input "8101-COR"
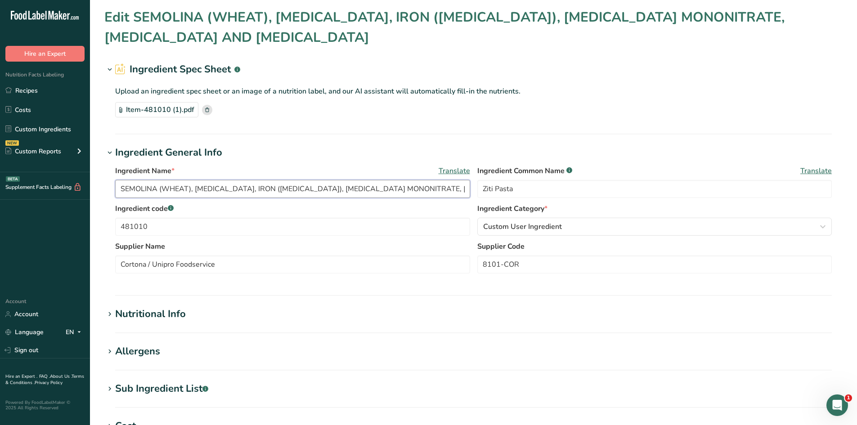
scroll to position [0, 38]
drag, startPoint x: 119, startPoint y: 187, endPoint x: 465, endPoint y: 166, distance: 346.0
click at [465, 166] on div "Ingredient Name * Translate SEMOLINA (WHEAT), [MEDICAL_DATA], IRON ([MEDICAL_DA…" at bounding box center [292, 182] width 355 height 32
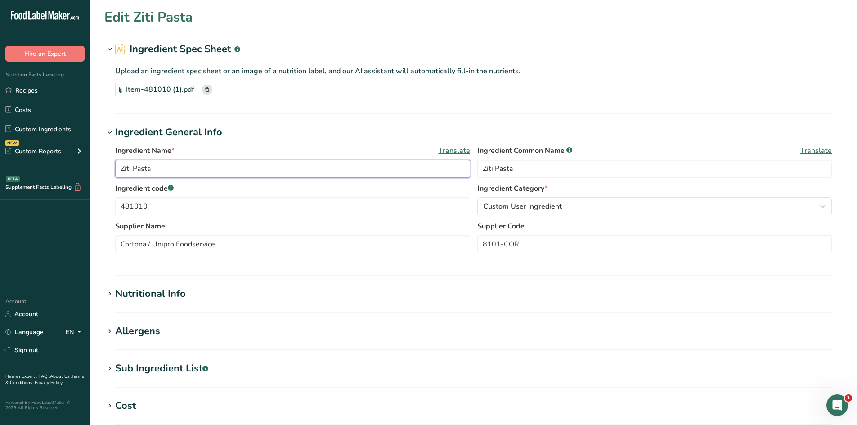
scroll to position [180, 0]
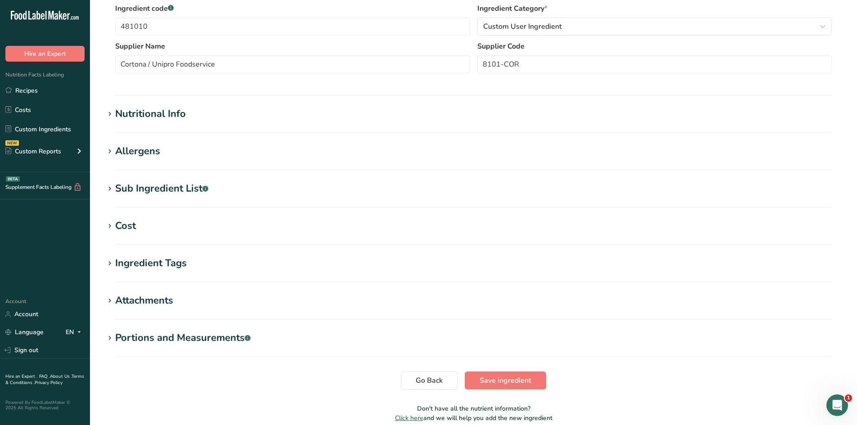
type input "Ziti Pasta"
click at [106, 152] on icon at bounding box center [110, 151] width 8 height 13
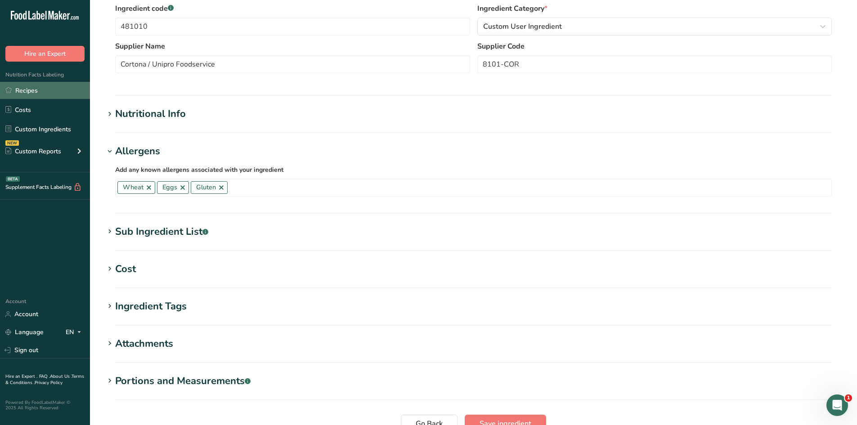
click at [30, 95] on link "Recipes" at bounding box center [45, 90] width 90 height 17
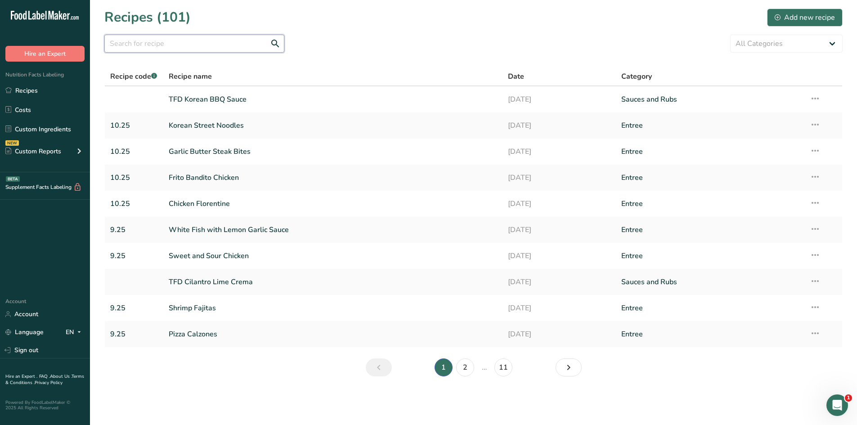
drag, startPoint x: 166, startPoint y: 40, endPoint x: 162, endPoint y: 22, distance: 18.9
click at [164, 26] on section "Recipes (101) Add new recipe All Categories Baked Goods [GEOGRAPHIC_DATA] Confe…" at bounding box center [473, 195] width 767 height 391
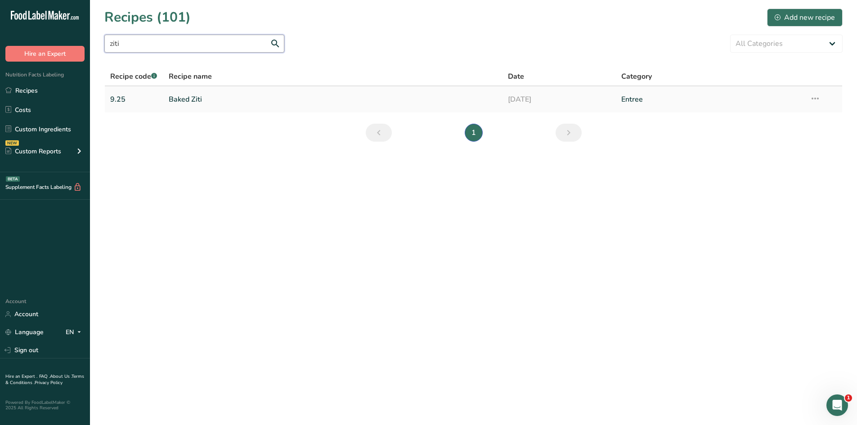
type input "ziti"
click at [171, 97] on link "Baked Ziti" at bounding box center [333, 99] width 329 height 19
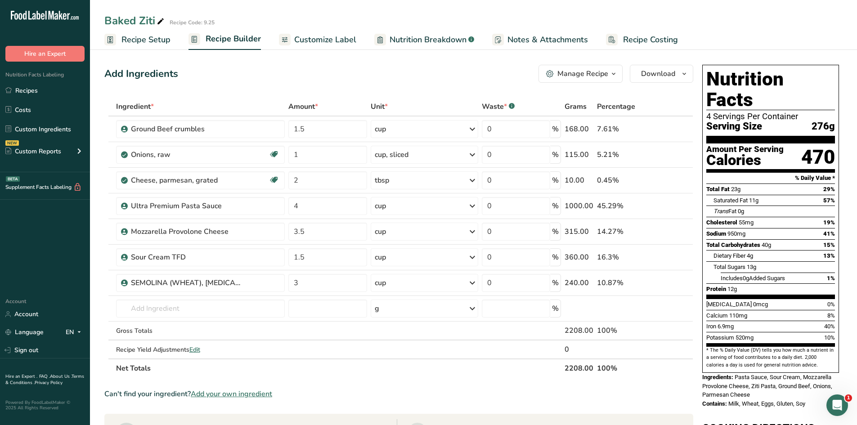
click at [327, 40] on span "Customize Label" at bounding box center [325, 40] width 62 height 12
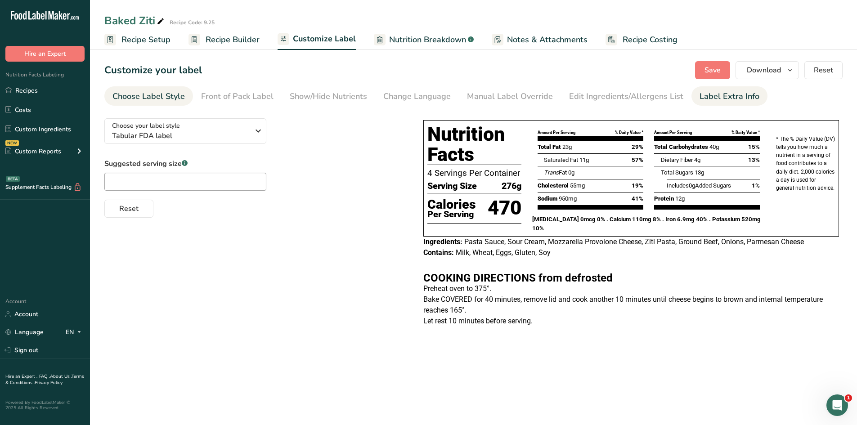
click at [723, 99] on div "Label Extra Info" at bounding box center [729, 96] width 60 height 12
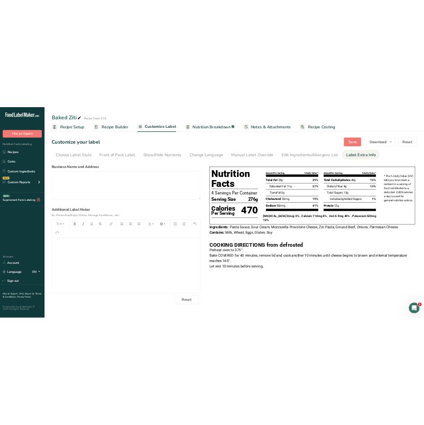
scroll to position [119, 0]
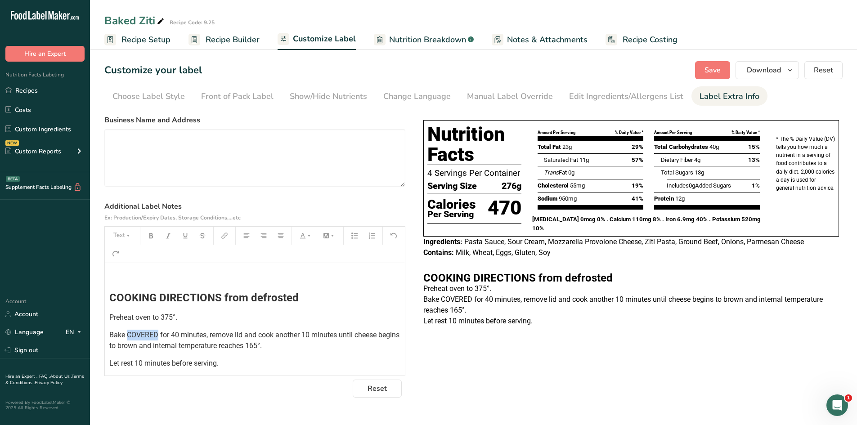
drag, startPoint x: 127, startPoint y: 335, endPoint x: 158, endPoint y: 335, distance: 31.0
click at [158, 335] on span "Bake COVERED for 40 minutes, remove lid and cook another 10 minutes until chees…" at bounding box center [255, 340] width 292 height 19
click at [720, 72] on span "Save" at bounding box center [712, 70] width 16 height 11
click at [32, 89] on link "Recipes" at bounding box center [45, 90] width 90 height 17
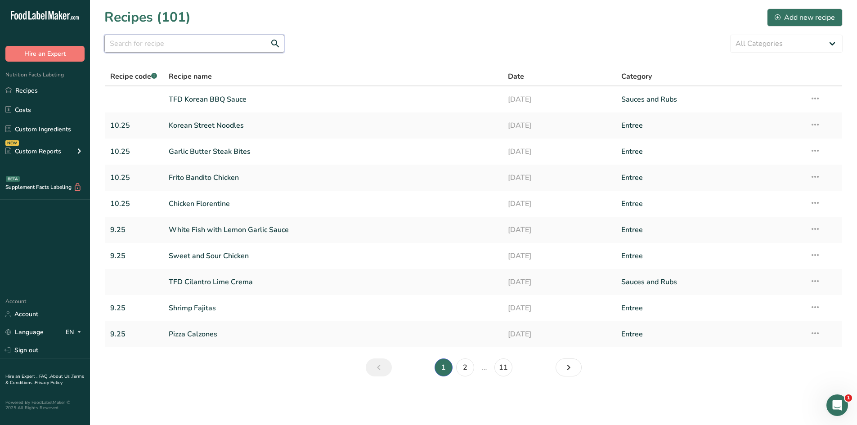
click at [137, 42] on input "text" at bounding box center [194, 44] width 180 height 18
type input "apple butter"
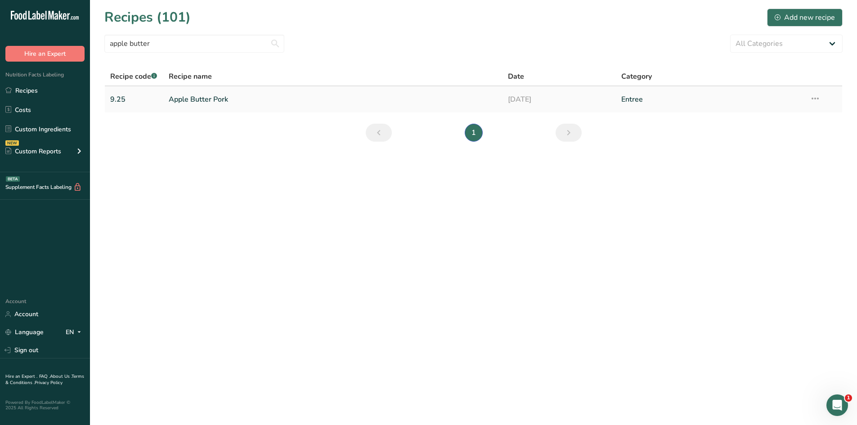
click at [187, 101] on link "Apple Butter Pork" at bounding box center [333, 99] width 329 height 19
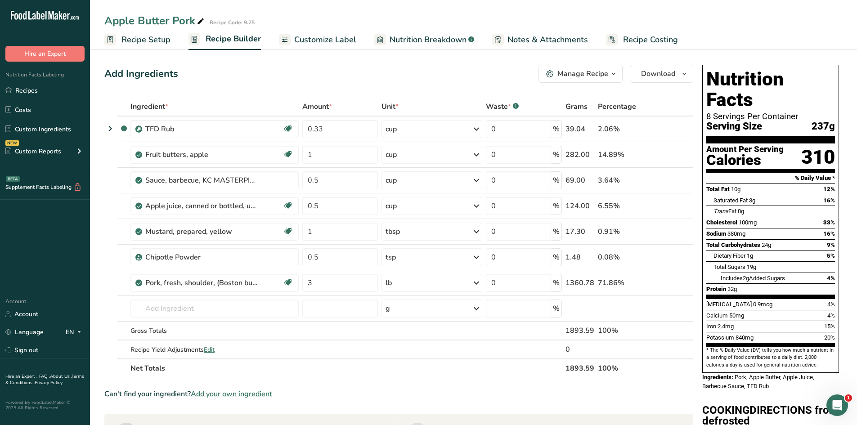
click at [323, 37] on span "Customize Label" at bounding box center [325, 40] width 62 height 12
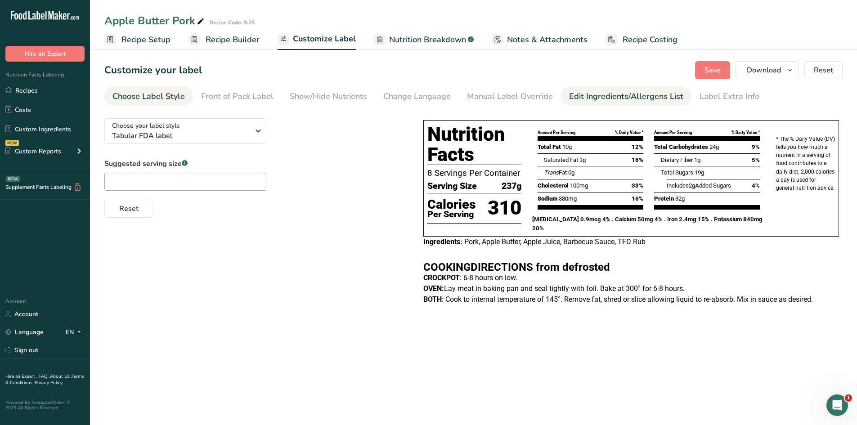
click at [613, 104] on link "Edit Ingredients/Allergens List" at bounding box center [626, 96] width 114 height 20
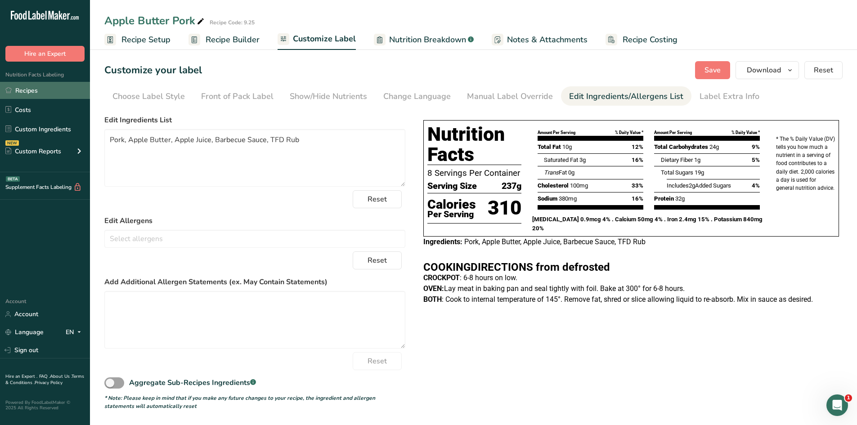
click at [36, 89] on link "Recipes" at bounding box center [45, 90] width 90 height 17
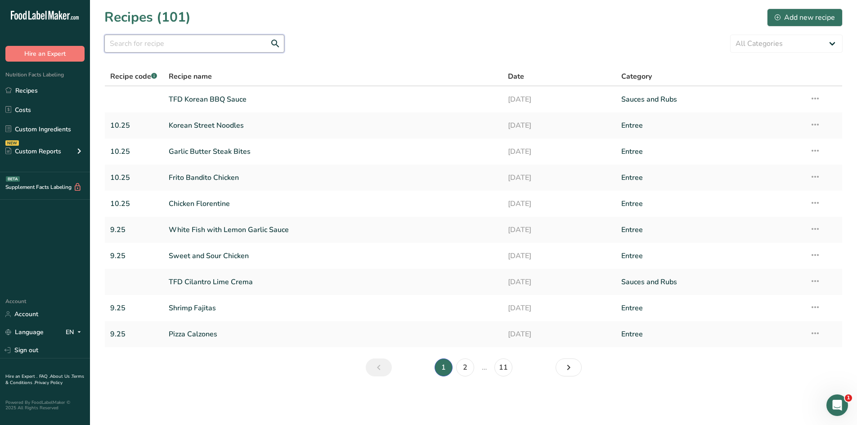
click at [173, 44] on input "text" at bounding box center [194, 44] width 180 height 18
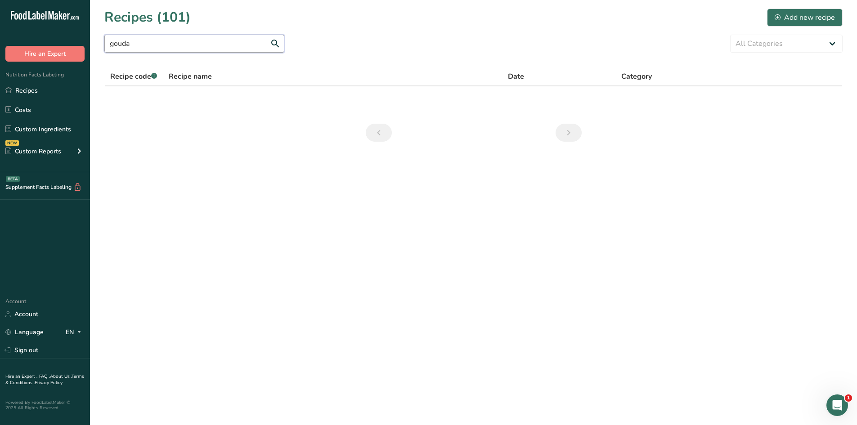
type input "gouda"
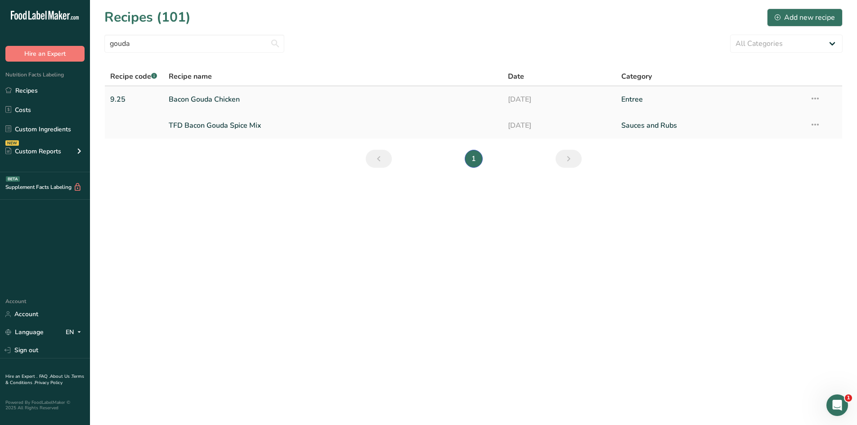
click at [195, 100] on link "Bacon Gouda Chicken" at bounding box center [333, 99] width 329 height 19
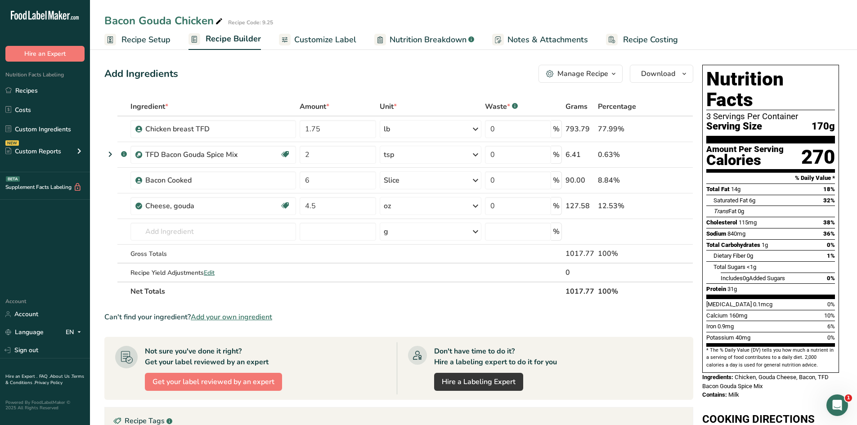
click at [318, 40] on span "Customize Label" at bounding box center [325, 40] width 62 height 12
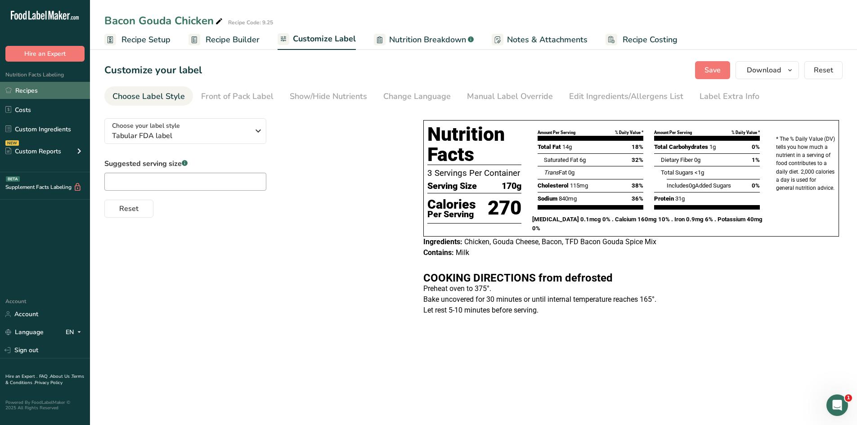
click at [43, 87] on link "Recipes" at bounding box center [45, 90] width 90 height 17
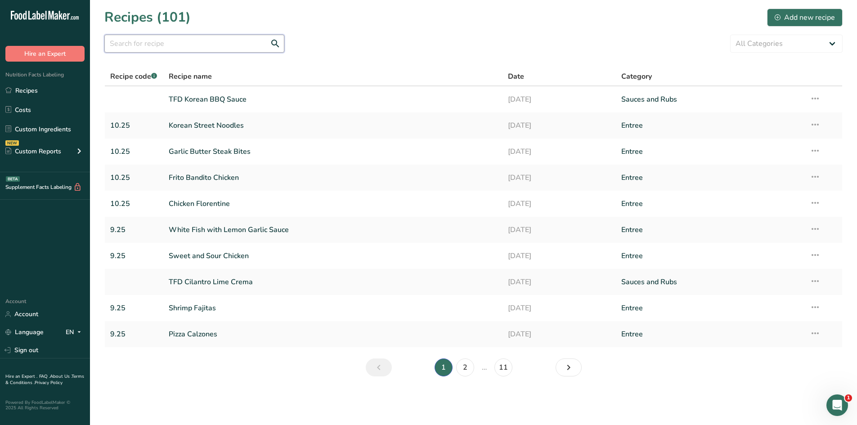
click at [166, 46] on input "text" at bounding box center [194, 44] width 180 height 18
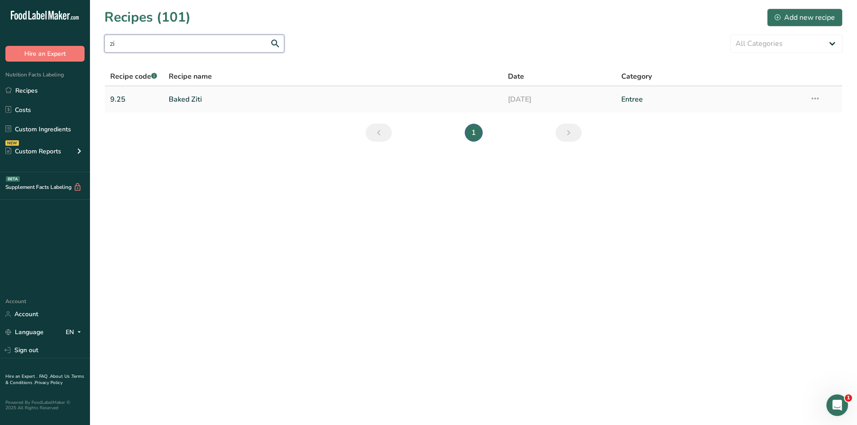
type input "zi"
click at [192, 98] on link "Baked Ziti" at bounding box center [333, 99] width 329 height 19
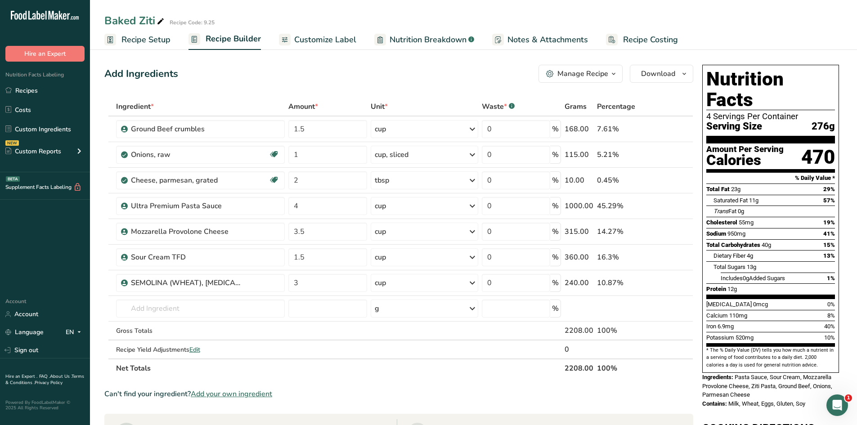
click at [330, 39] on span "Customize Label" at bounding box center [325, 40] width 62 height 12
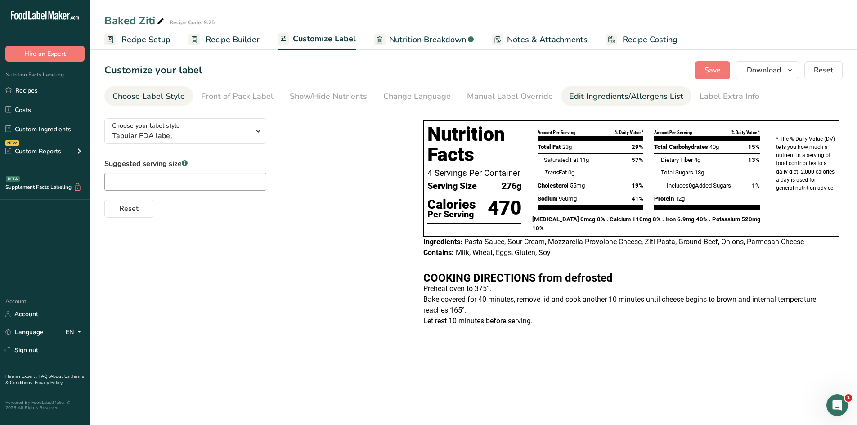
click at [627, 96] on div "Edit Ingredients/Allergens List" at bounding box center [626, 96] width 114 height 12
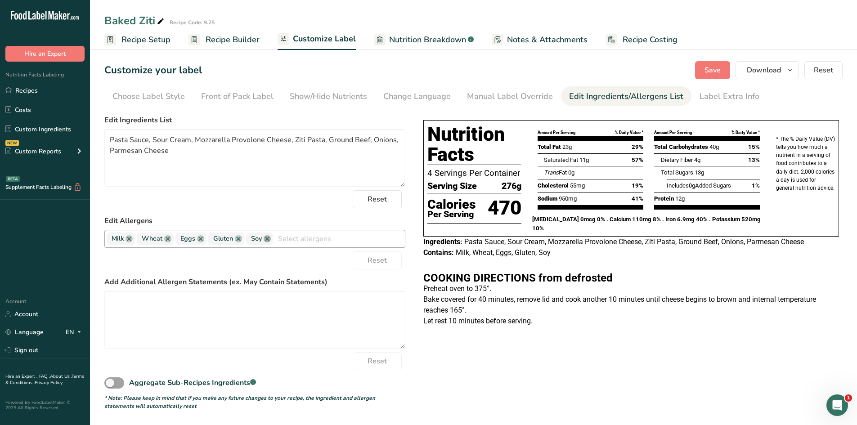
click at [267, 237] on link at bounding box center [267, 238] width 7 height 7
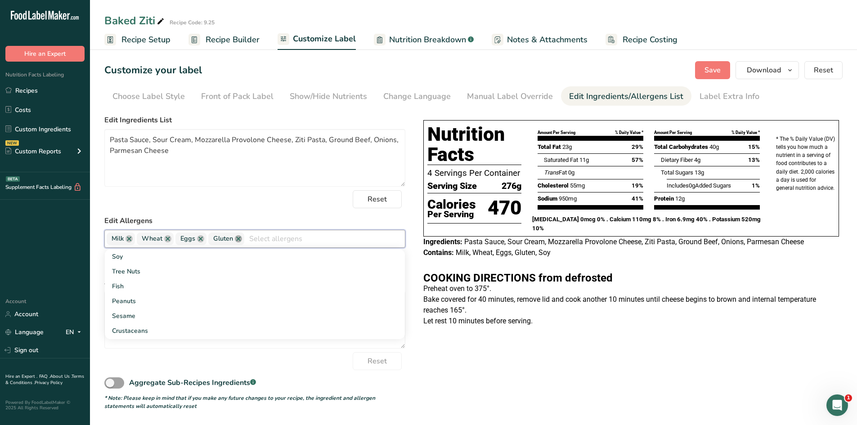
click at [238, 238] on link at bounding box center [238, 238] width 7 height 7
click at [201, 242] on link at bounding box center [200, 238] width 7 height 7
click at [162, 240] on span "Wheat" at bounding box center [155, 239] width 37 height 13
click at [170, 238] on link at bounding box center [167, 238] width 7 height 7
click at [129, 240] on link at bounding box center [128, 238] width 7 height 7
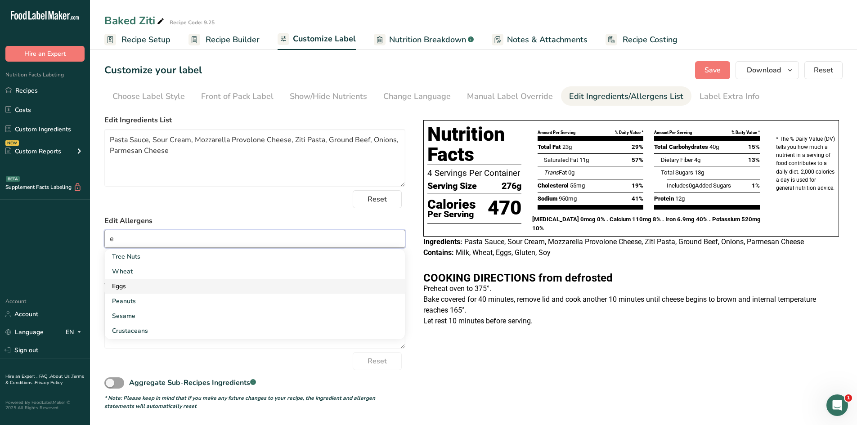
type input "e"
click at [143, 289] on link "Eggs" at bounding box center [255, 286] width 300 height 15
click at [157, 240] on input "text" at bounding box center [271, 239] width 267 height 14
type input "g"
click at [151, 256] on link "Gluten" at bounding box center [255, 256] width 300 height 15
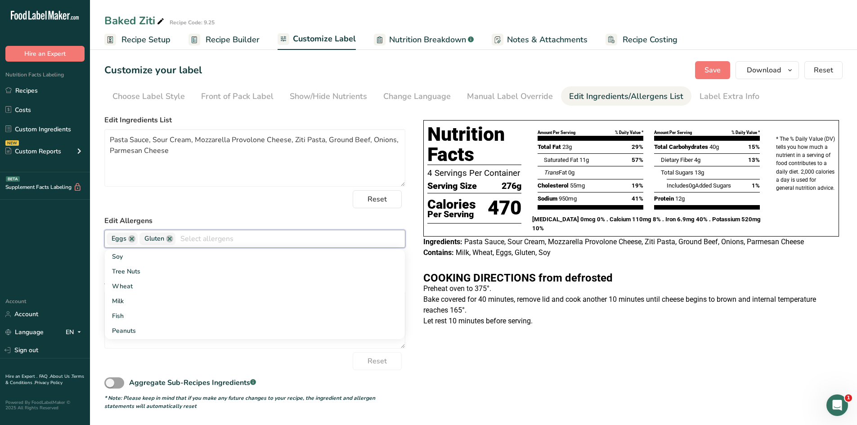
click at [186, 237] on input "text" at bounding box center [289, 239] width 229 height 14
type input "m"
click at [170, 258] on link "Milk" at bounding box center [255, 256] width 300 height 15
click at [224, 237] on input "text" at bounding box center [305, 239] width 199 height 14
type input "s"
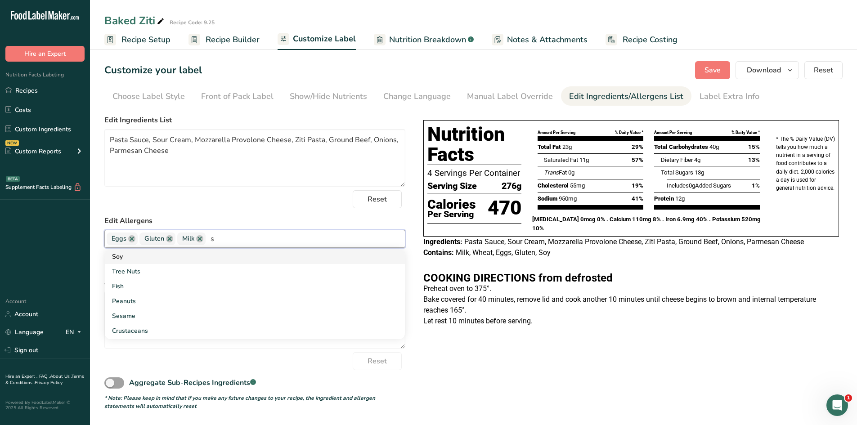
click at [160, 257] on link "Soy" at bounding box center [255, 256] width 300 height 15
click at [263, 240] on input "text" at bounding box center [319, 239] width 170 height 14
type input "w"
click at [143, 256] on link "Wheat" at bounding box center [255, 256] width 300 height 15
click at [707, 67] on span "Save" at bounding box center [712, 70] width 16 height 11
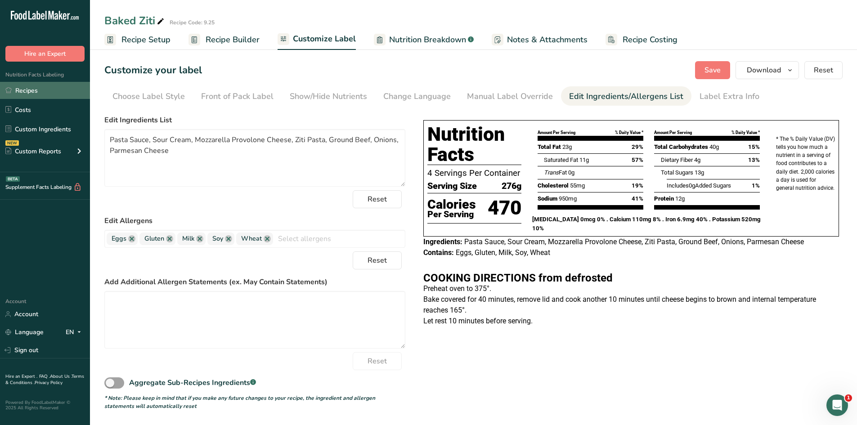
click at [38, 95] on link "Recipes" at bounding box center [45, 90] width 90 height 17
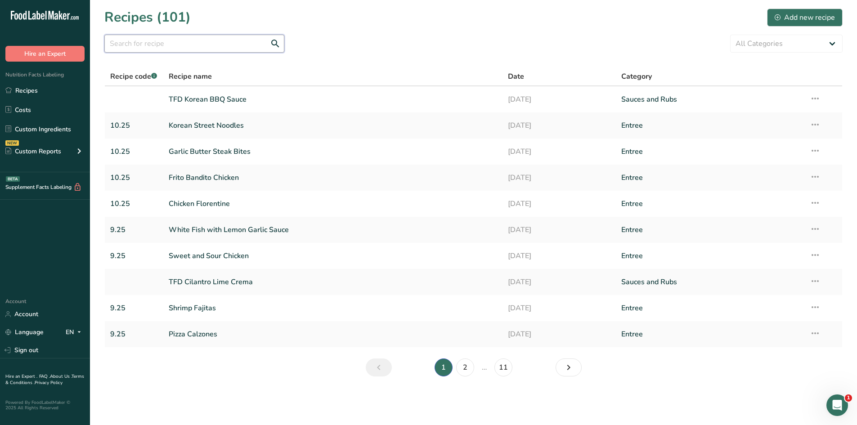
click at [166, 45] on input "text" at bounding box center [194, 44] width 180 height 18
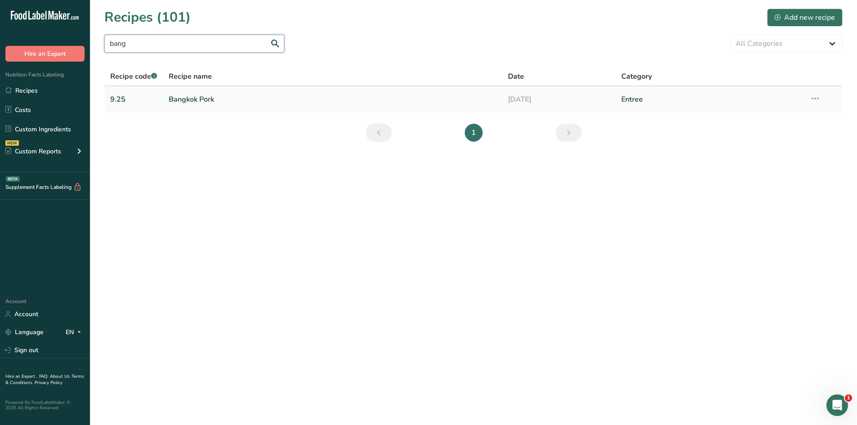
type input "bang"
click at [185, 102] on link "Bangkok Pork" at bounding box center [333, 99] width 329 height 19
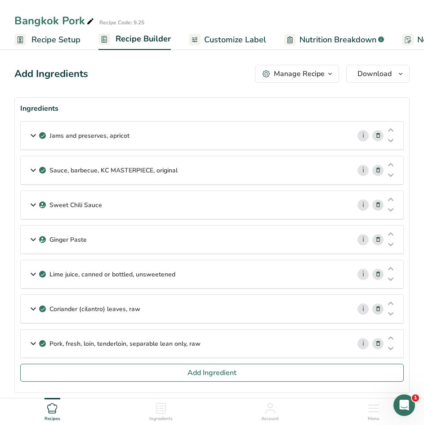
click at [149, 145] on div "Jams and preserves, apricot" at bounding box center [186, 135] width 330 height 28
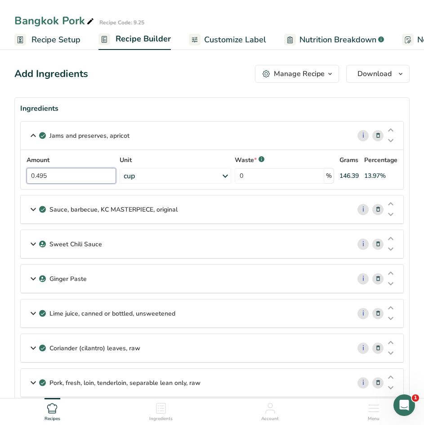
click at [71, 175] on input "0.495" at bounding box center [71, 176] width 89 height 16
type input "0.5"
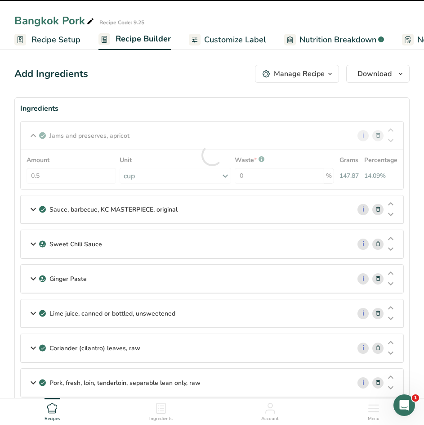
click at [111, 210] on p "Sauce, barbecue, KC MASTERPIECE, original" at bounding box center [113, 209] width 128 height 9
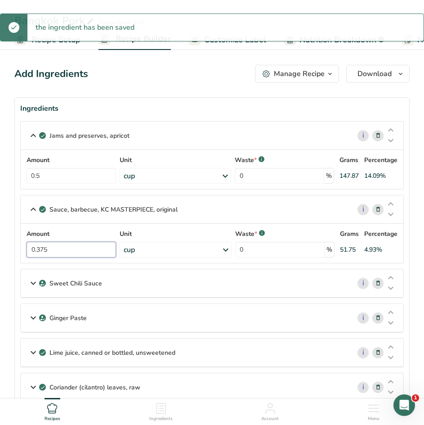
drag, startPoint x: 72, startPoint y: 246, endPoint x: 45, endPoint y: 248, distance: 27.9
click at [44, 248] on input "0.375" at bounding box center [71, 250] width 89 height 16
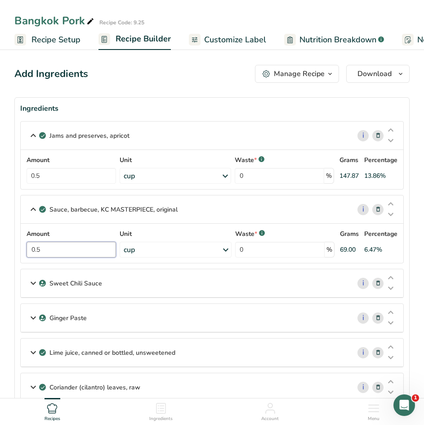
type input "0.5"
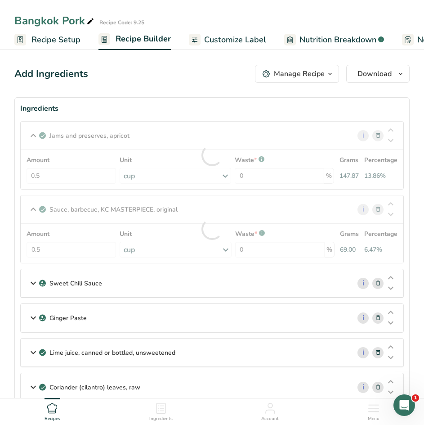
click at [112, 279] on div "Sweet Chili Sauce" at bounding box center [186, 283] width 330 height 28
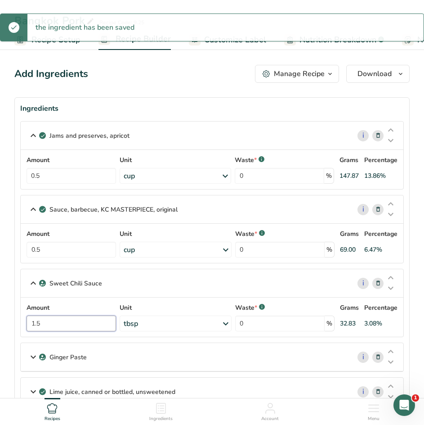
drag, startPoint x: 72, startPoint y: 322, endPoint x: 9, endPoint y: 320, distance: 63.0
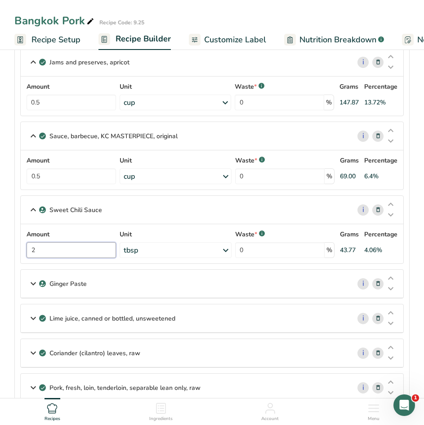
scroll to position [90, 0]
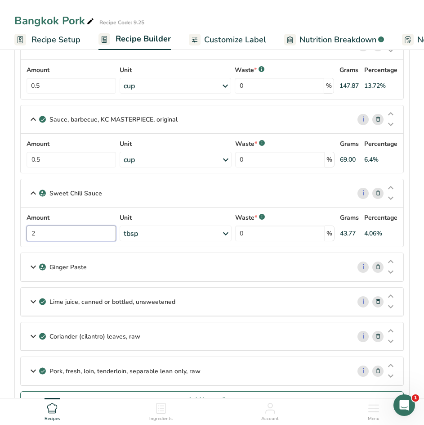
type input "2"
click at [59, 269] on p "Ginger Paste" at bounding box center [67, 266] width 37 height 9
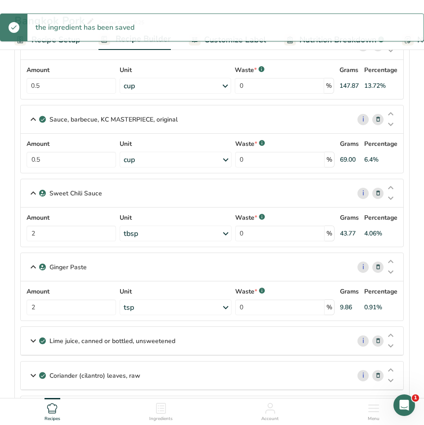
click at [75, 340] on p "Lime juice, canned or bottled, unsweetened" at bounding box center [112, 340] width 126 height 9
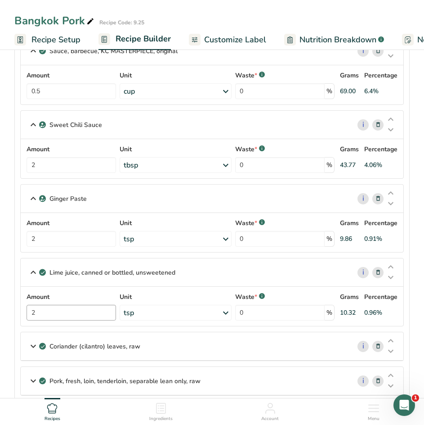
scroll to position [180, 0]
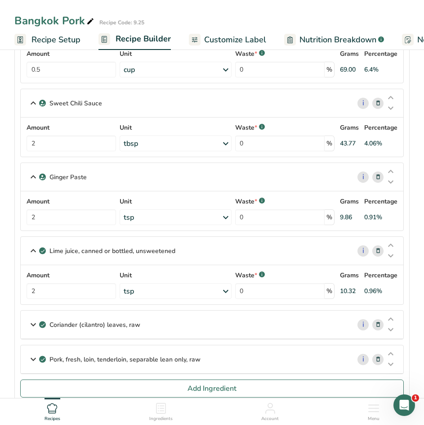
click at [120, 327] on p "Coriander (cilantro) leaves, raw" at bounding box center [94, 324] width 91 height 9
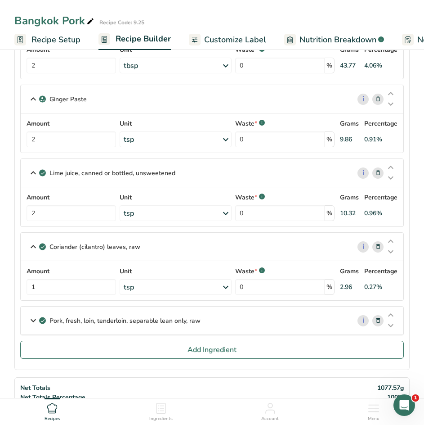
scroll to position [270, 0]
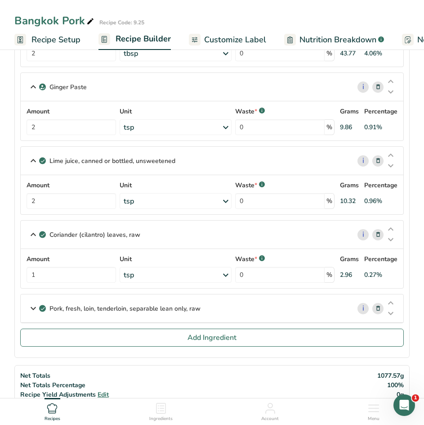
click at [120, 313] on div "Pork, fresh, loin, tenderloin, separable lean only, raw" at bounding box center [186, 308] width 330 height 28
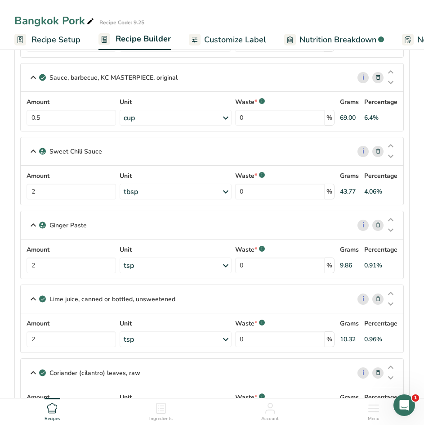
scroll to position [45, 0]
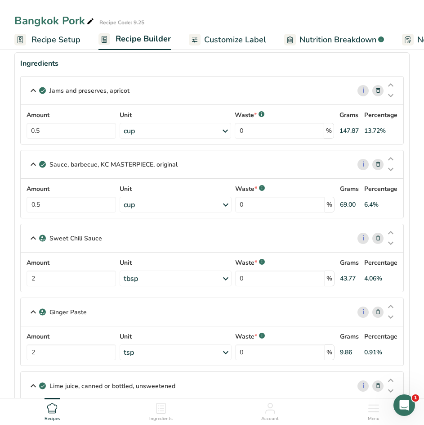
click at [228, 44] on span "Customize Label" at bounding box center [235, 40] width 62 height 12
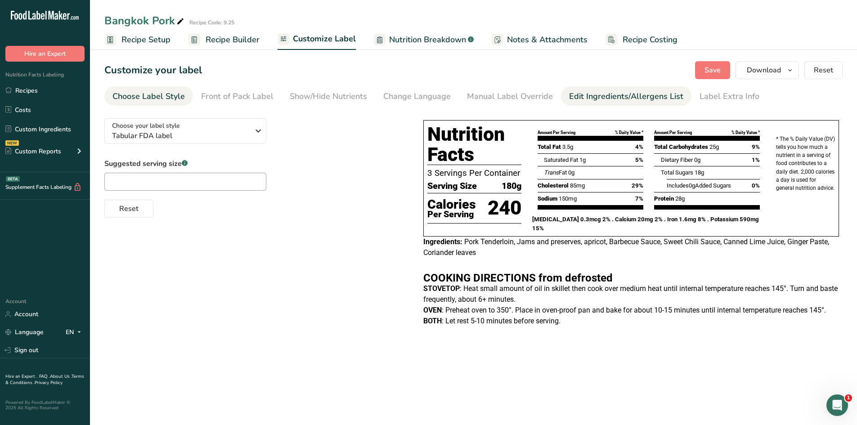
click at [598, 91] on div "Edit Ingredients/Allergens List" at bounding box center [626, 96] width 114 height 12
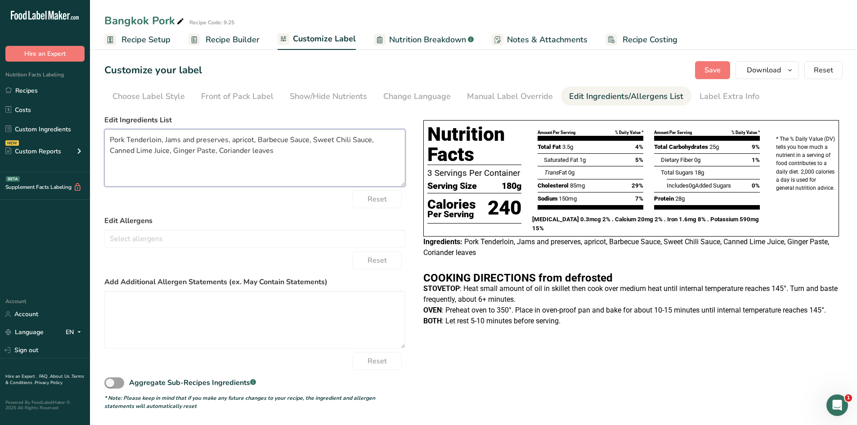
drag, startPoint x: 252, startPoint y: 138, endPoint x: 163, endPoint y: 140, distance: 89.1
click at [163, 140] on textarea "Pork Tenderloin, Jams and preserves, apricot, Barbecue Sauce, Sweet Chili Sauce…" at bounding box center [254, 158] width 301 height 58
drag, startPoint x: 368, startPoint y: 140, endPoint x: 339, endPoint y: 141, distance: 28.8
click at [339, 141] on textarea "Pork Tenderloin, Apricot Preserves, Barbecue Sauce, Sweet Chili Sauce, Canned L…" at bounding box center [254, 158] width 301 height 58
type textarea "Pork Tenderloin, Apricot Preserves, Barbecue Sauce, Sweet Chili Sauce, Lime Jui…"
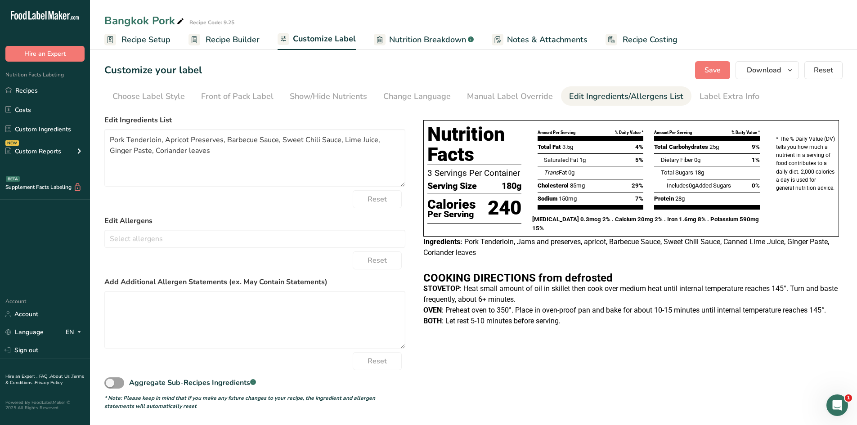
click at [540, 296] on p "STOVETOP : Heat small amount of oil in skillet then cook over medium heat until…" at bounding box center [631, 294] width 416 height 22
click at [792, 286] on p "STOVETOP : Heat small amount of oil in skillet then cook over medium heat until…" at bounding box center [631, 294] width 416 height 22
